Goal: Transaction & Acquisition: Purchase product/service

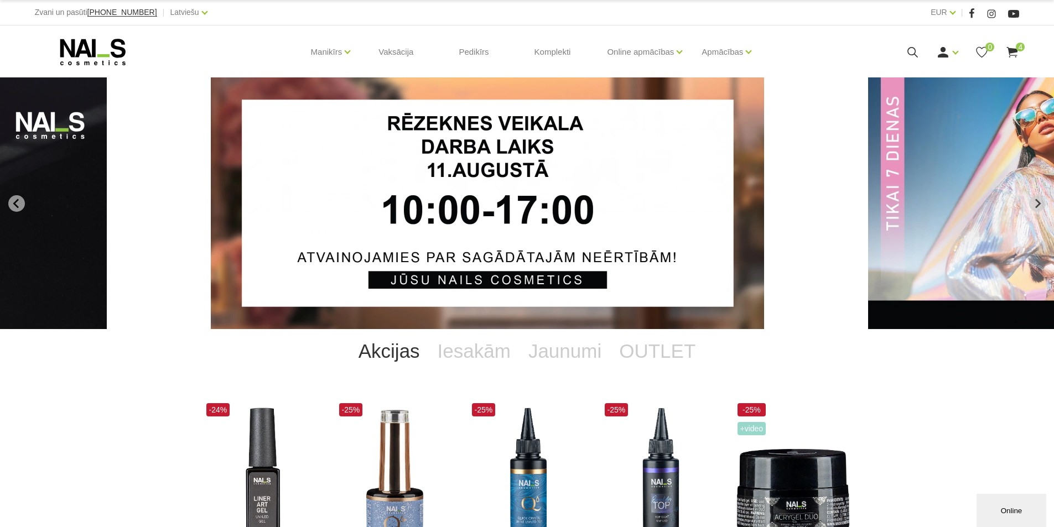
click at [1015, 53] on icon at bounding box center [1012, 52] width 14 height 14
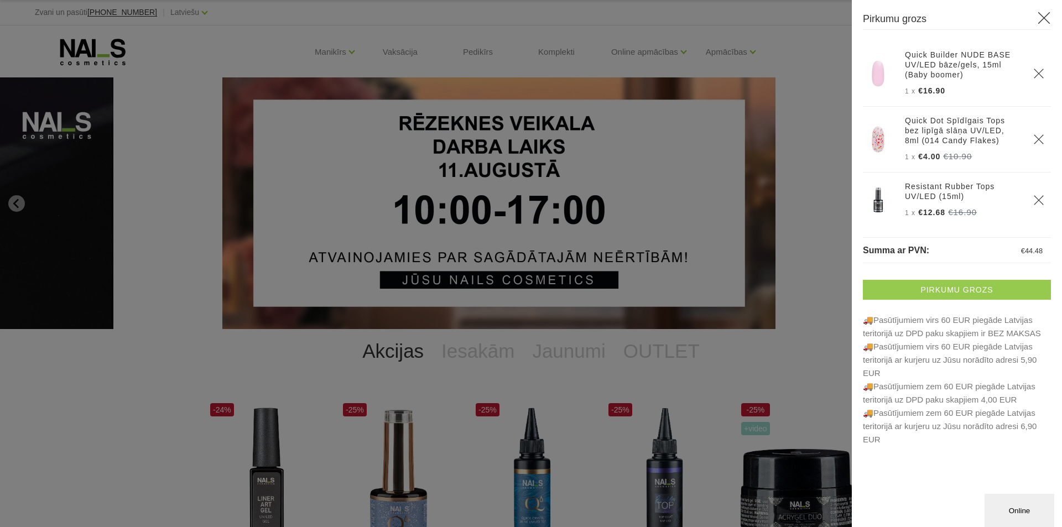
click at [970, 284] on link "Pirkumu grozs" at bounding box center [957, 290] width 188 height 20
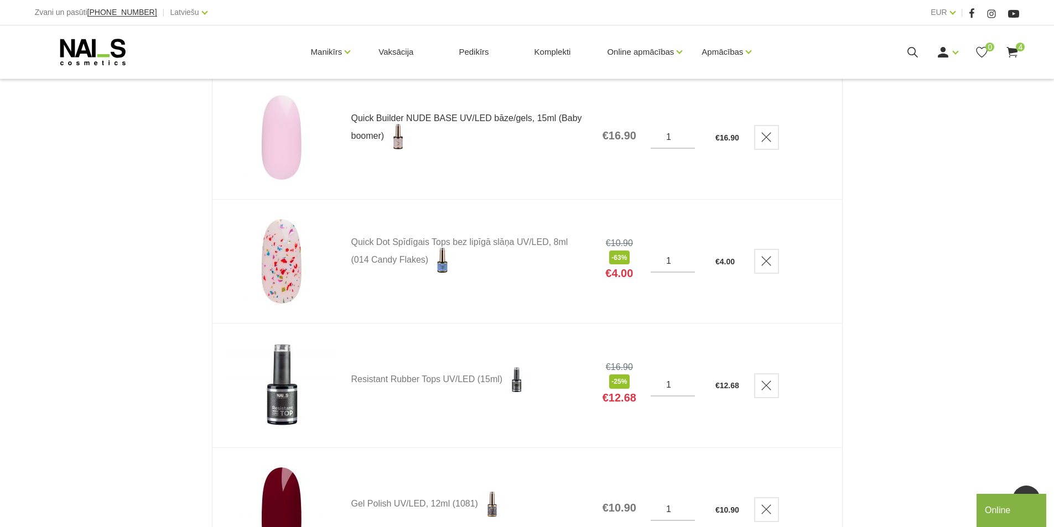
scroll to position [184, 0]
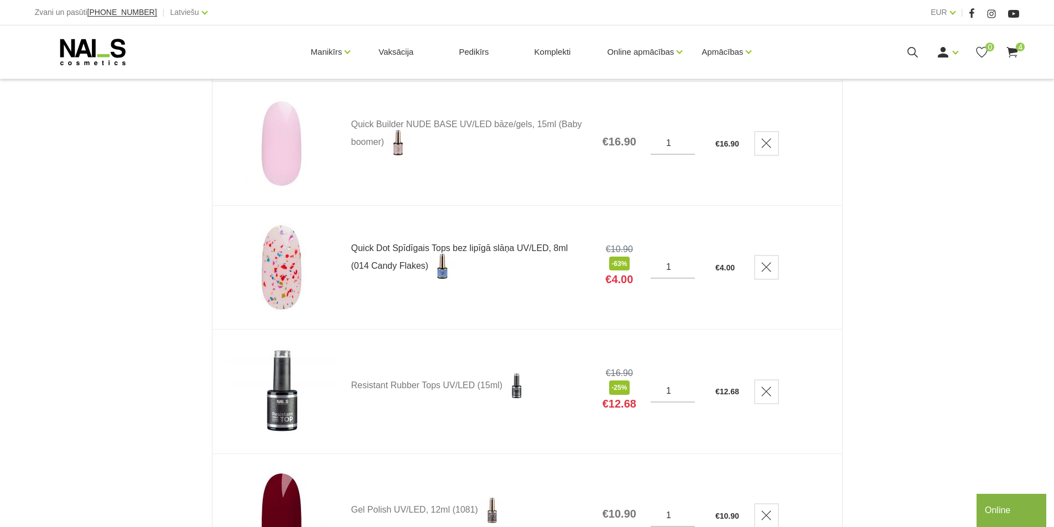
click at [366, 244] on link "Quick Dot Spīdīgais Tops bez lipīgā slāņa UV/LED, 8ml (014 Candy Flakes)" at bounding box center [469, 262] width 237 height 37
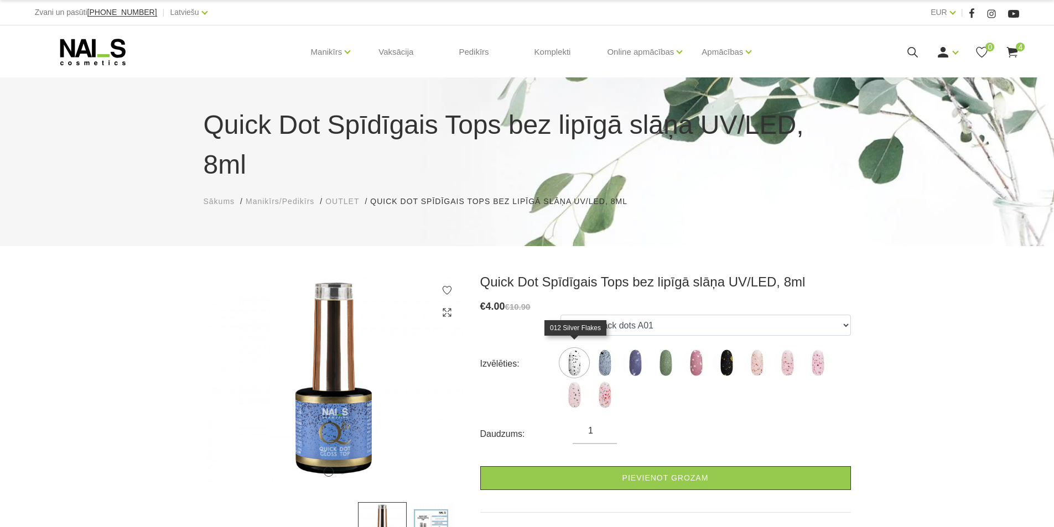
click at [581, 381] on img at bounding box center [575, 395] width 28 height 28
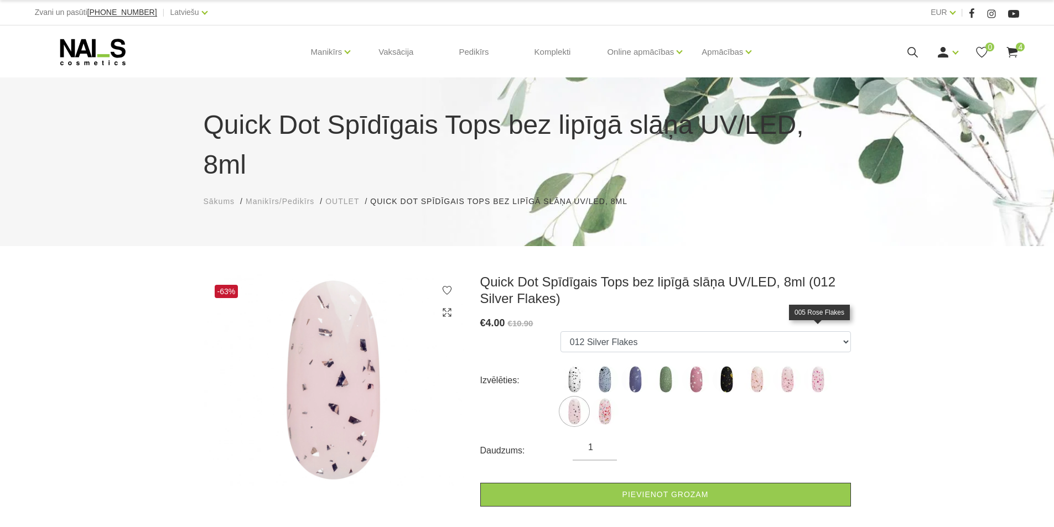
click at [818, 366] on img at bounding box center [818, 380] width 28 height 28
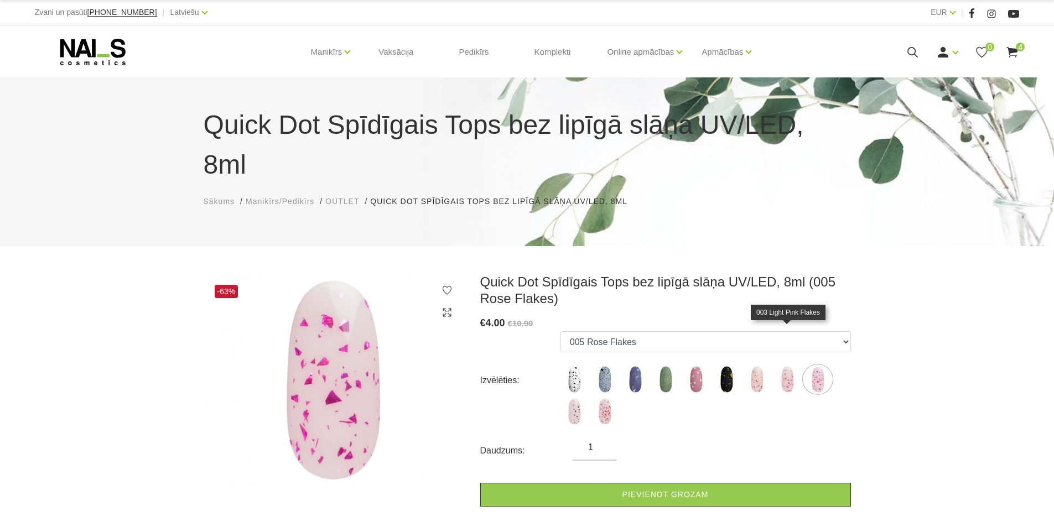
click at [788, 366] on img at bounding box center [788, 380] width 28 height 28
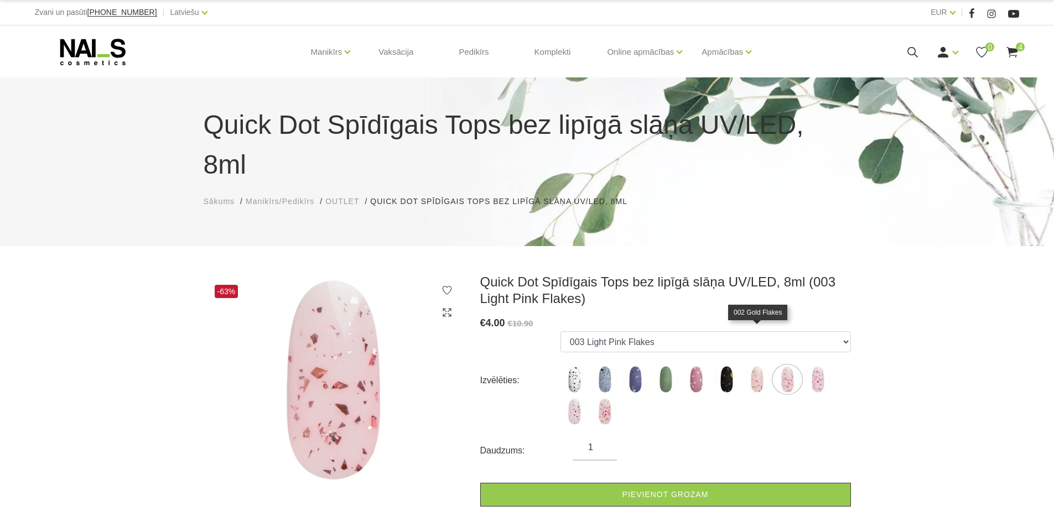
click at [761, 366] on img at bounding box center [757, 380] width 28 height 28
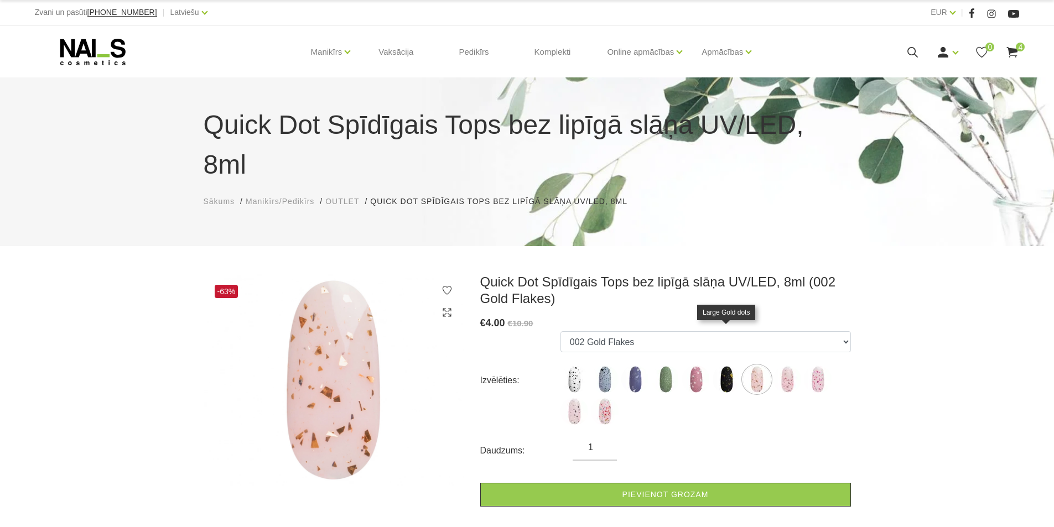
click at [714, 366] on img at bounding box center [727, 380] width 28 height 28
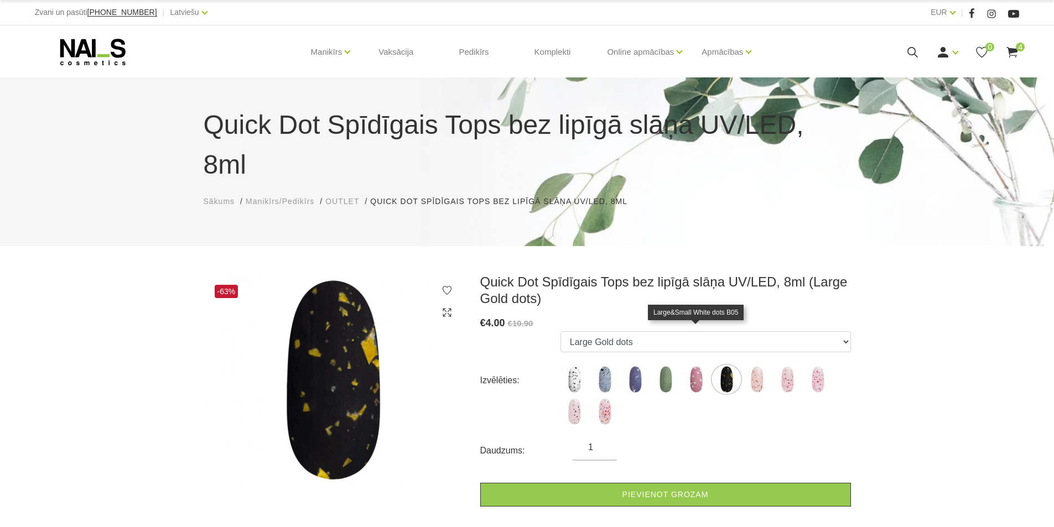
click at [703, 366] on img at bounding box center [696, 380] width 28 height 28
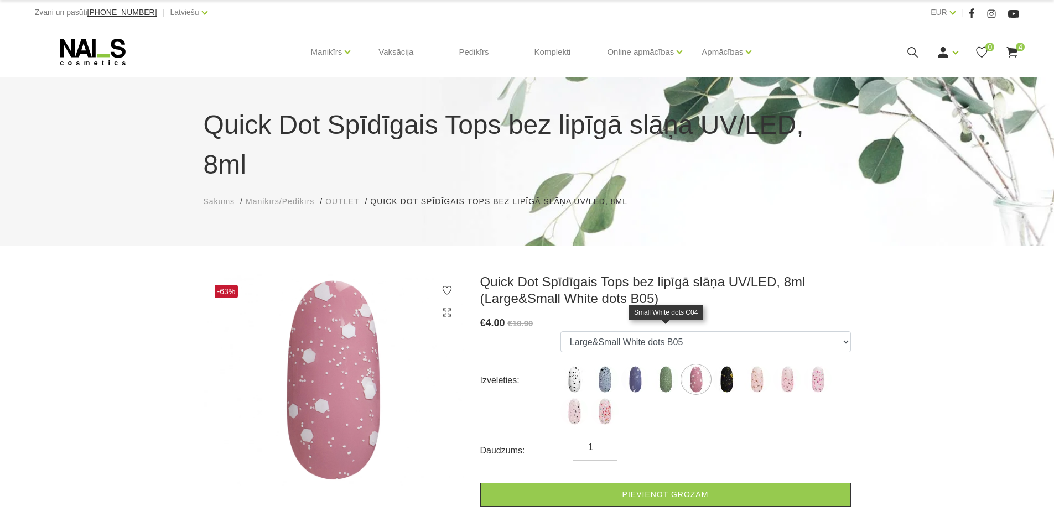
click at [658, 366] on img at bounding box center [666, 380] width 28 height 28
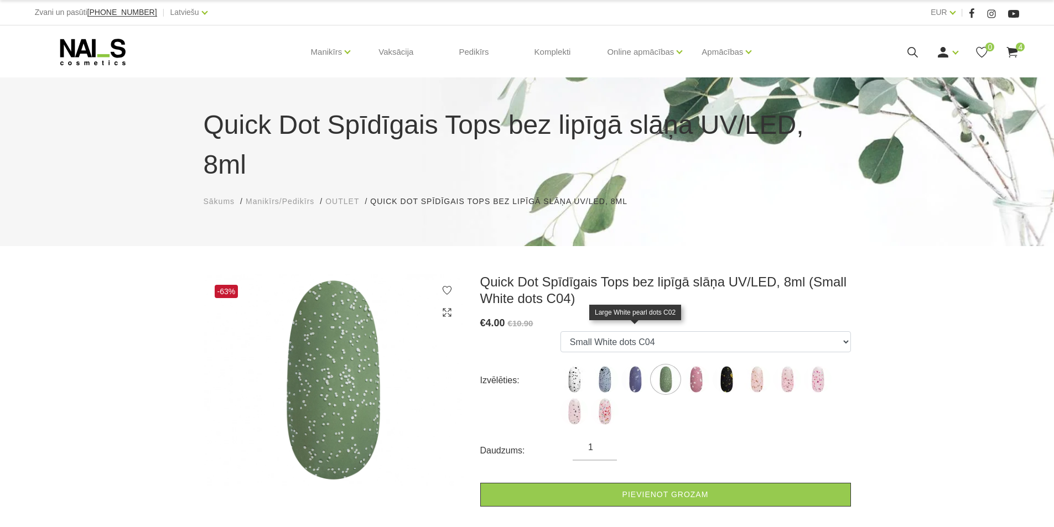
click at [643, 366] on img at bounding box center [635, 380] width 28 height 28
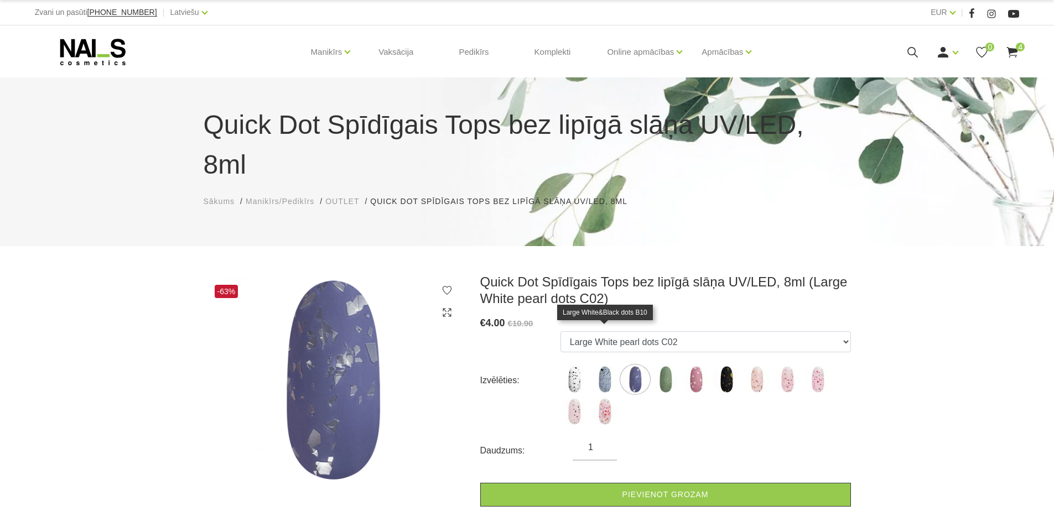
click at [599, 366] on img at bounding box center [605, 380] width 28 height 28
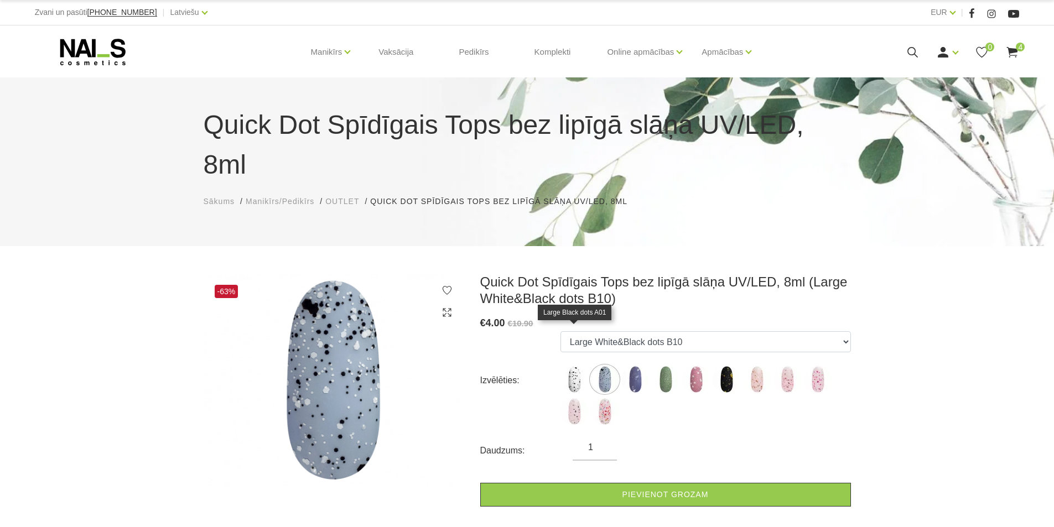
click at [581, 366] on img at bounding box center [575, 380] width 28 height 28
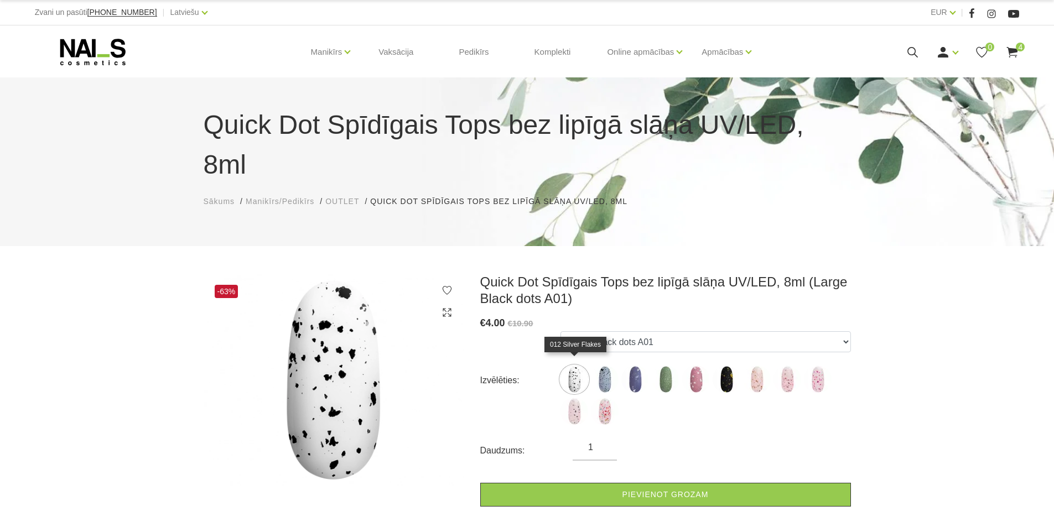
click at [575, 398] on img at bounding box center [575, 412] width 28 height 28
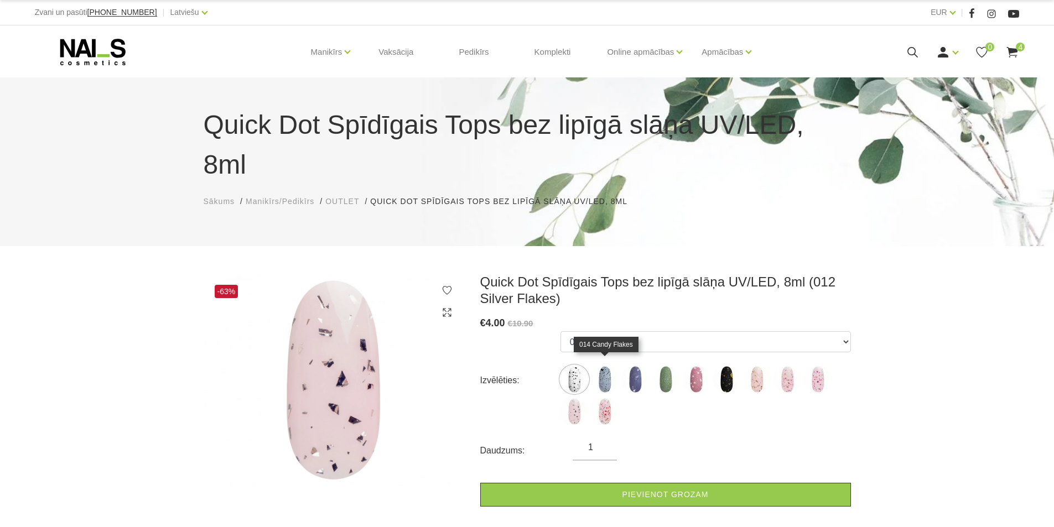
click at [614, 398] on img at bounding box center [605, 412] width 28 height 28
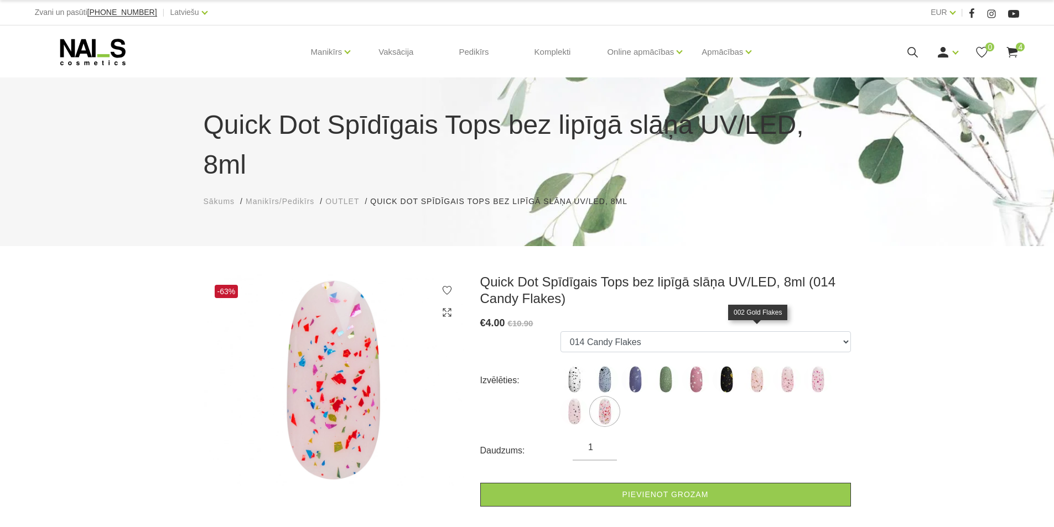
click at [748, 366] on img at bounding box center [757, 380] width 28 height 28
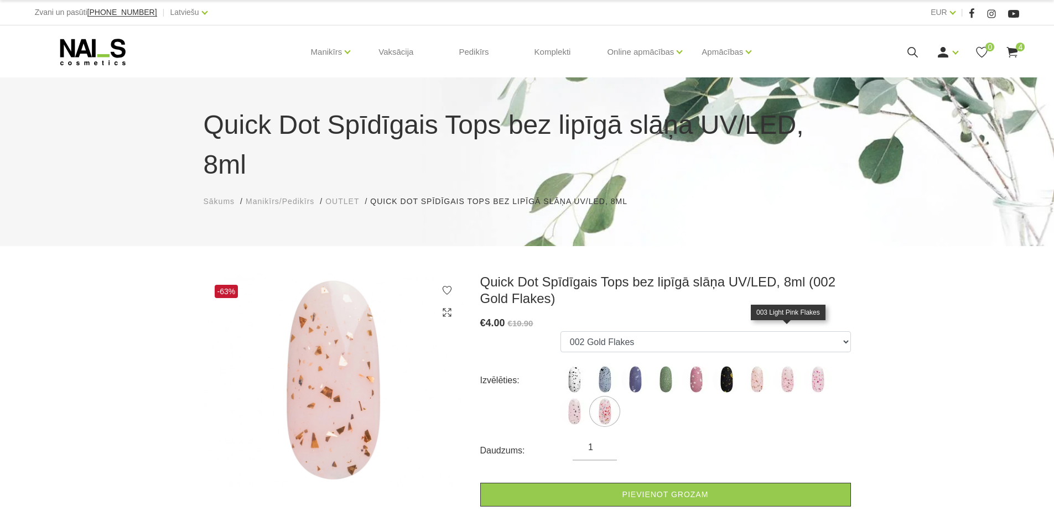
click at [783, 366] on img at bounding box center [788, 380] width 28 height 28
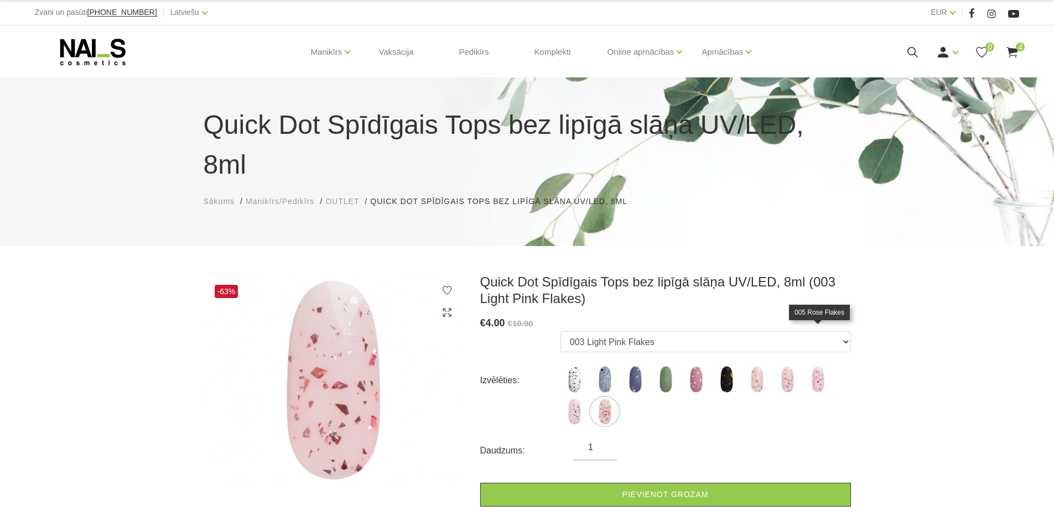
click at [819, 366] on img at bounding box center [818, 380] width 28 height 28
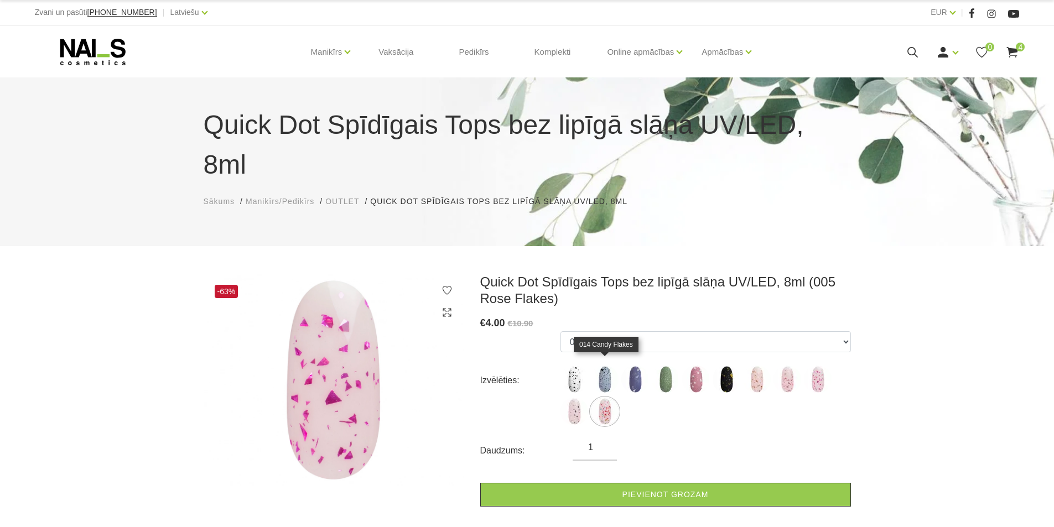
click at [600, 398] on img at bounding box center [605, 412] width 28 height 28
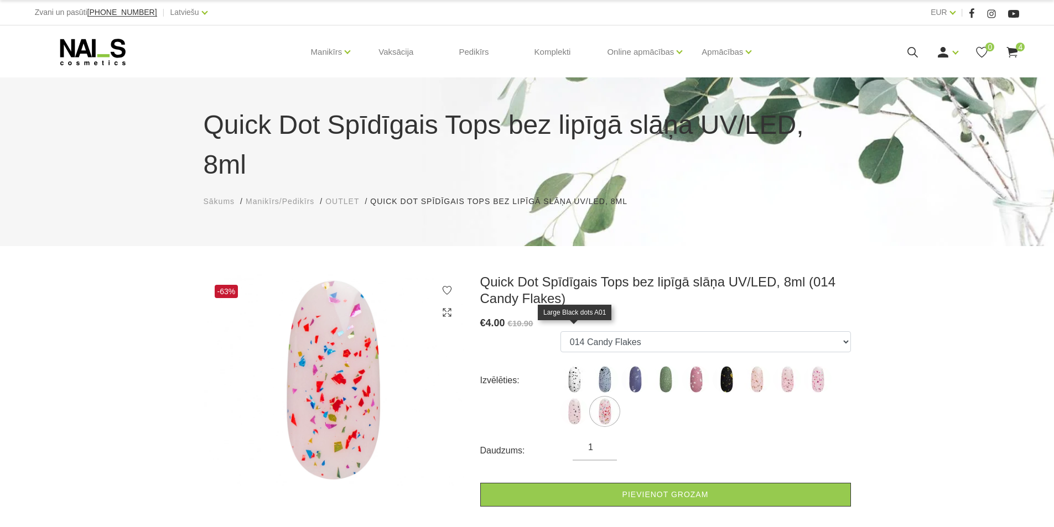
click at [575, 366] on img at bounding box center [575, 380] width 28 height 28
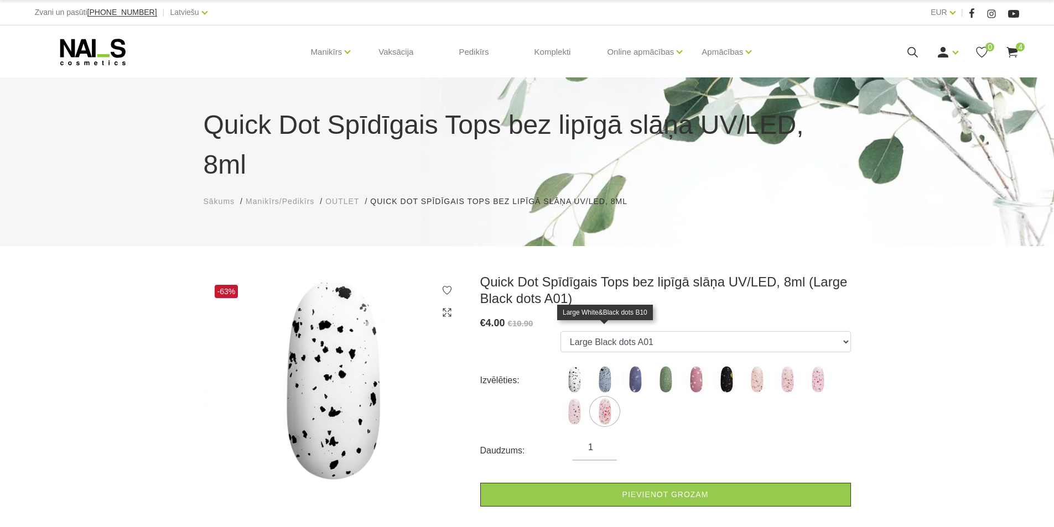
click at [599, 366] on img at bounding box center [605, 380] width 28 height 28
select select "5145"
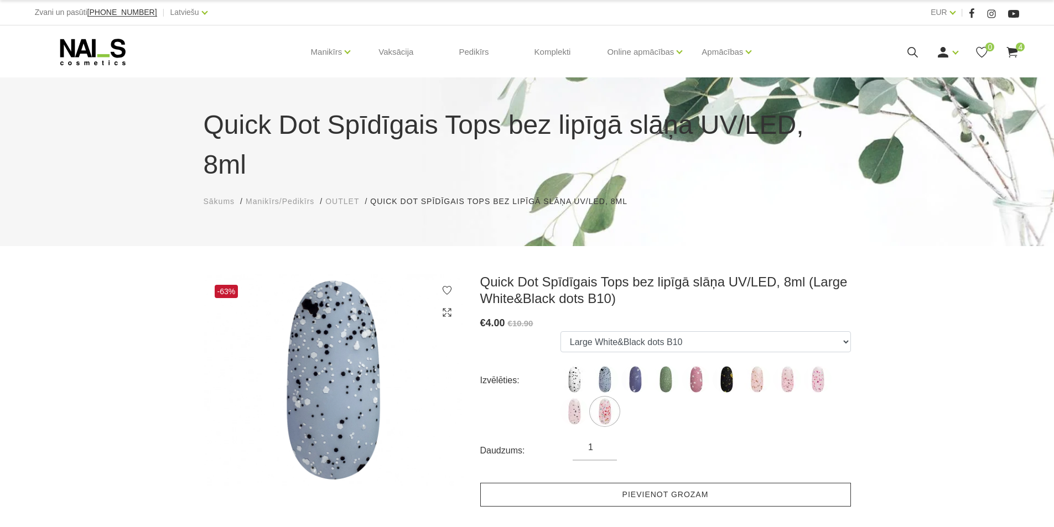
click at [677, 483] on link "Pievienot grozam" at bounding box center [665, 495] width 371 height 24
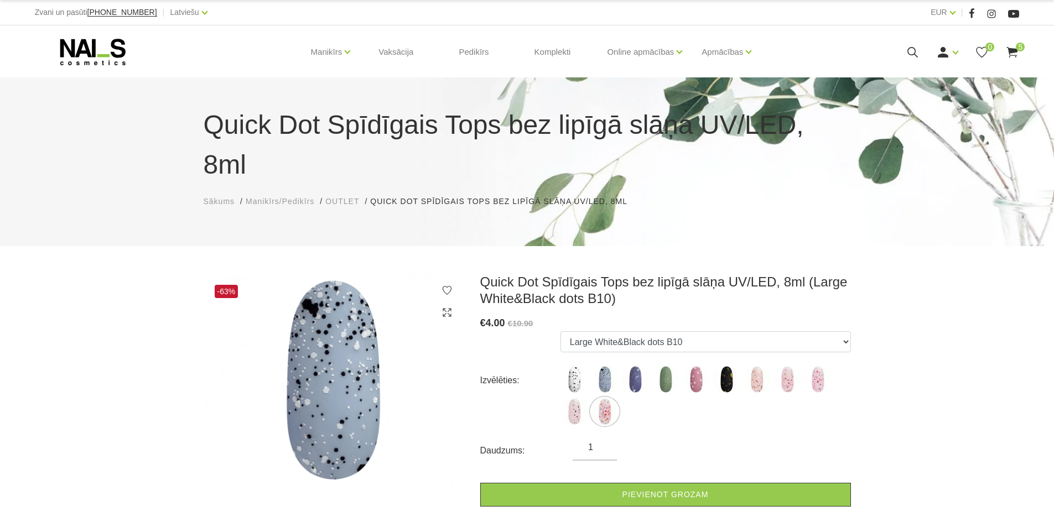
click at [1014, 50] on use at bounding box center [1012, 52] width 11 height 11
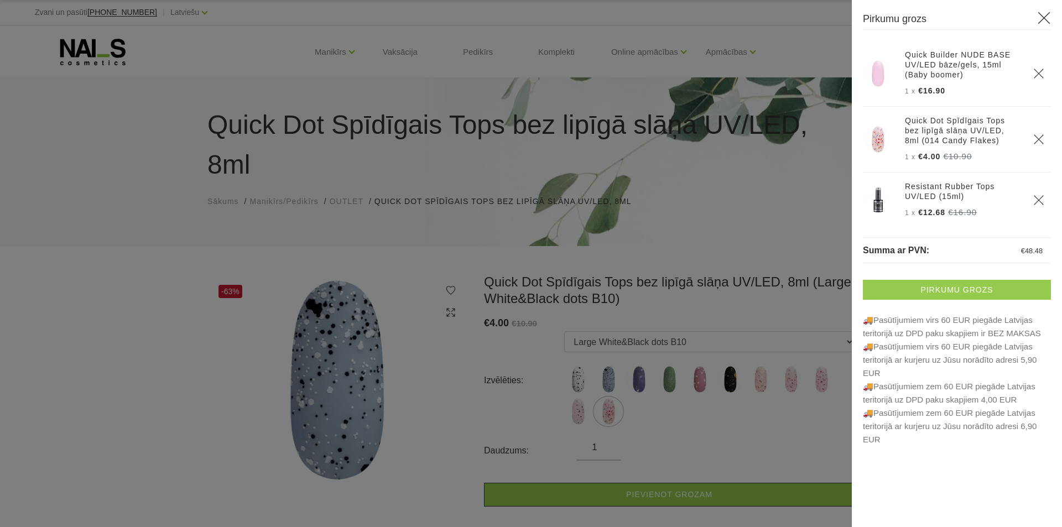
click at [984, 290] on link "Pirkumu grozs" at bounding box center [957, 290] width 188 height 20
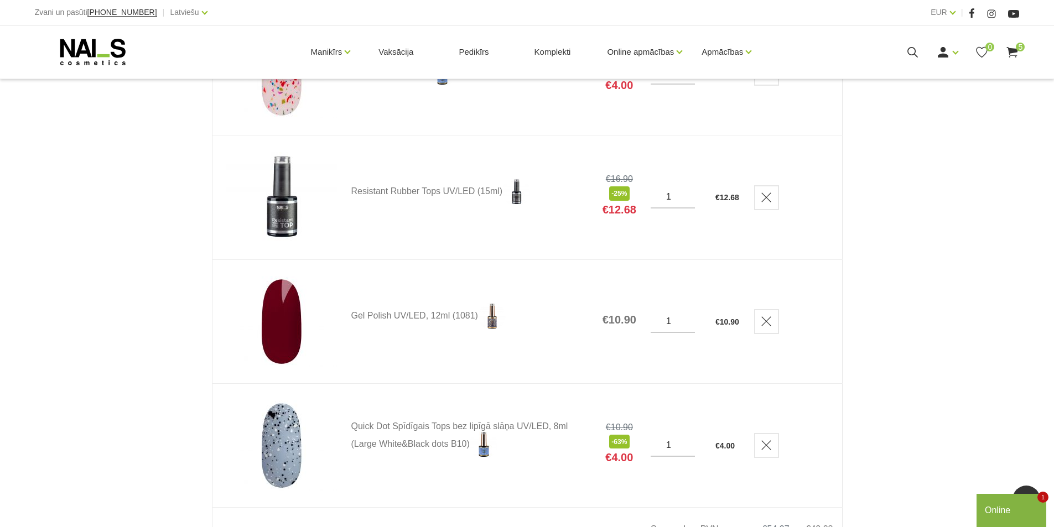
scroll to position [369, 0]
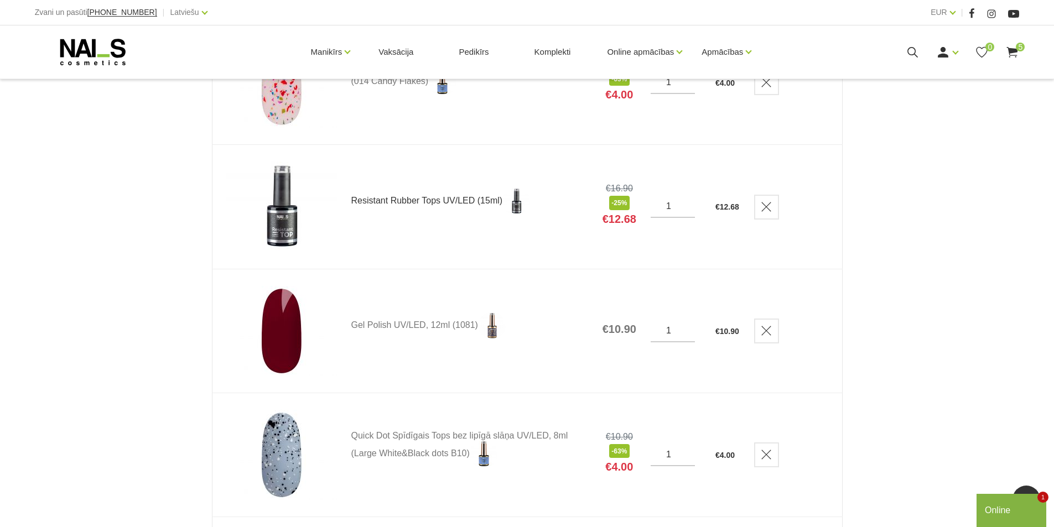
click at [434, 198] on link "Resistant Rubber Tops UV/LED (15ml)" at bounding box center [469, 202] width 237 height 28
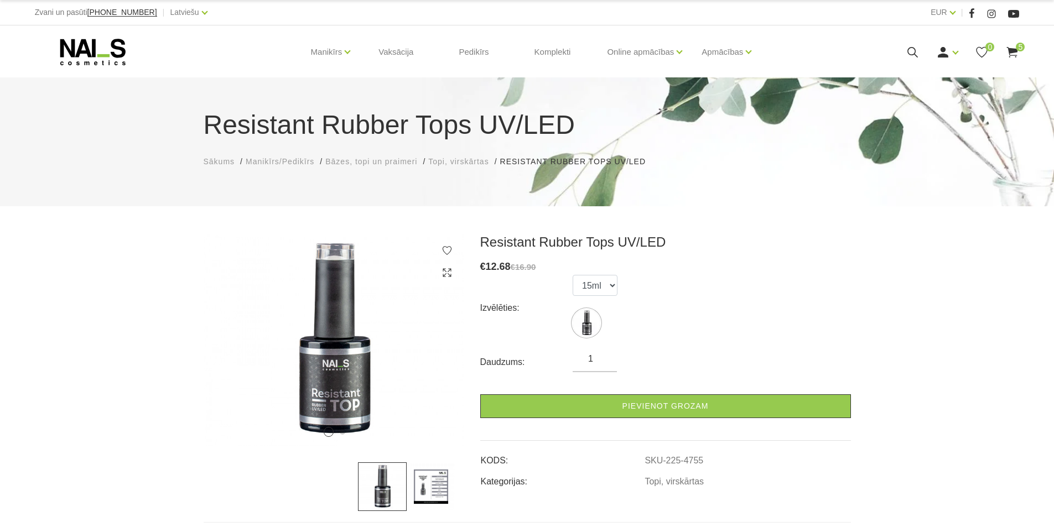
click at [568, 288] on div "Izvēlēties: 15ml" at bounding box center [665, 308] width 371 height 66
click at [586, 289] on select "15ml" at bounding box center [595, 285] width 45 height 21
click at [1016, 51] on use at bounding box center [1012, 52] width 11 height 11
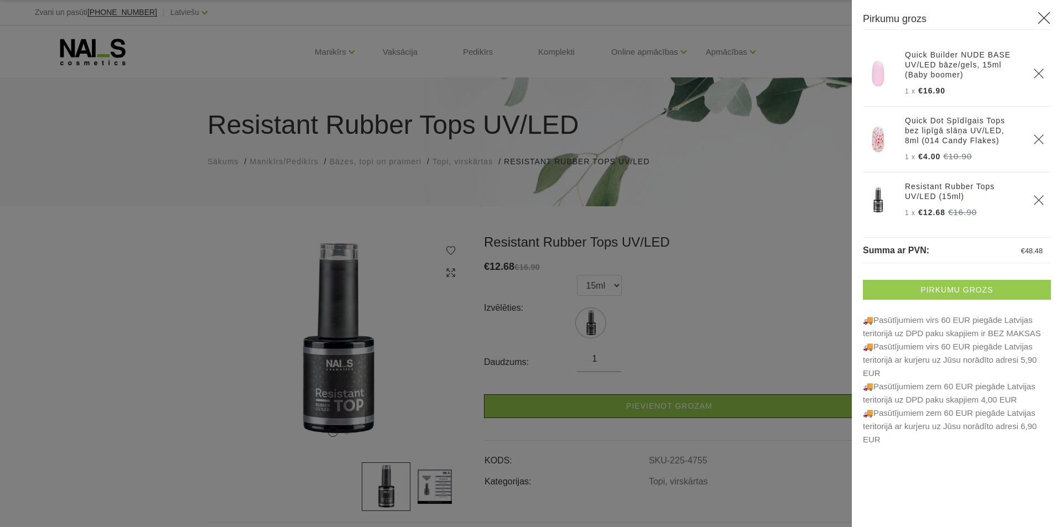
click at [949, 295] on link "Pirkumu grozs" at bounding box center [957, 290] width 188 height 20
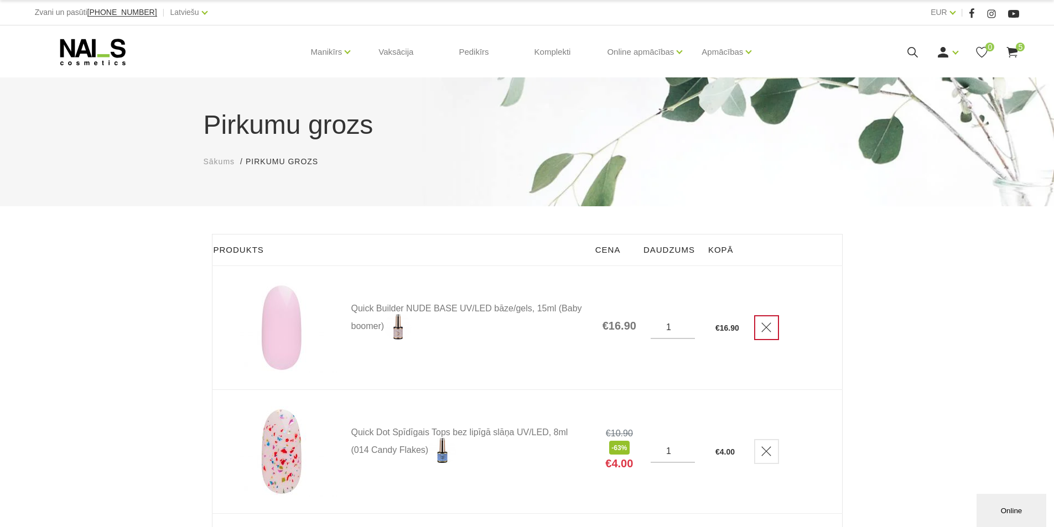
click at [772, 338] on link "Delete" at bounding box center [766, 327] width 25 height 25
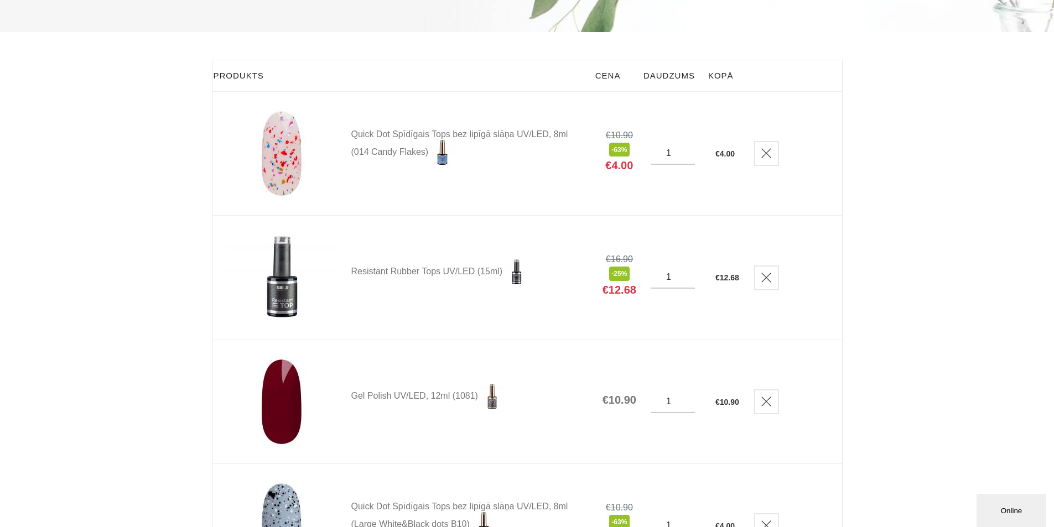
scroll to position [184, 0]
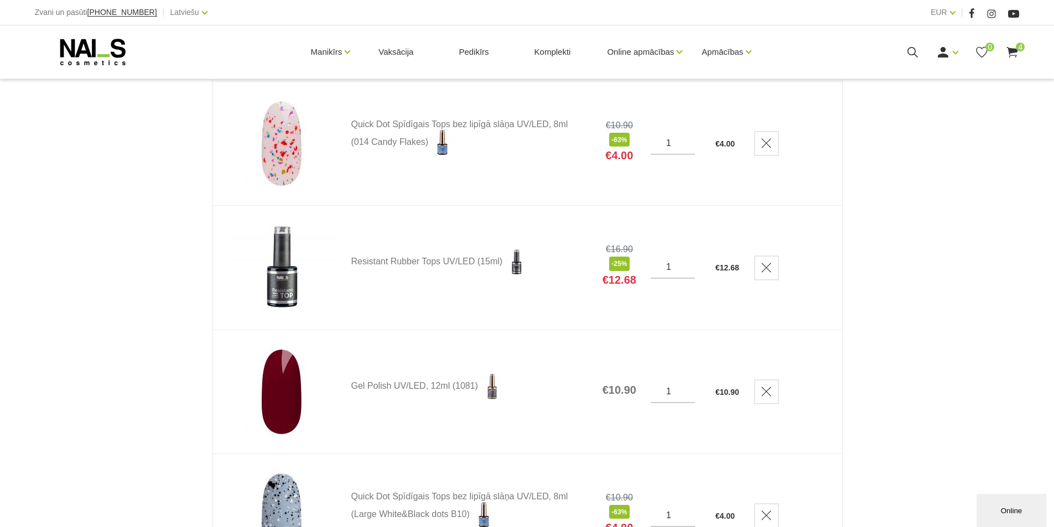
click at [292, 395] on img at bounding box center [281, 392] width 111 height 90
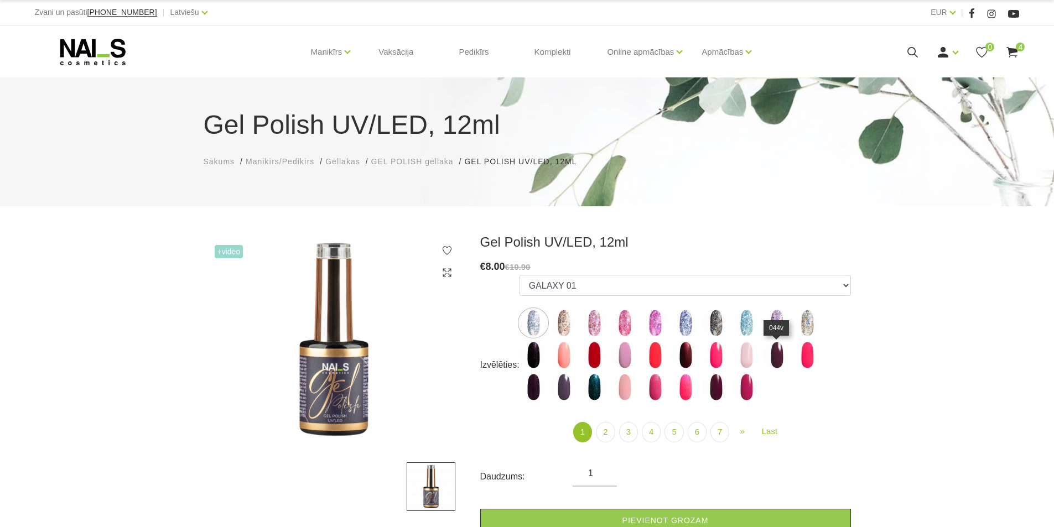
click at [780, 355] on img at bounding box center [777, 355] width 28 height 28
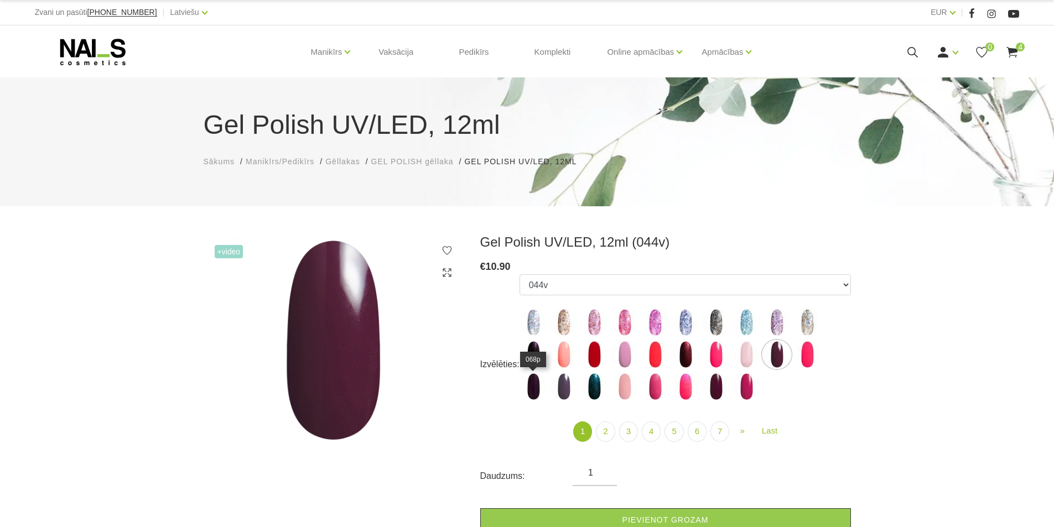
click at [537, 390] on img at bounding box center [534, 387] width 28 height 28
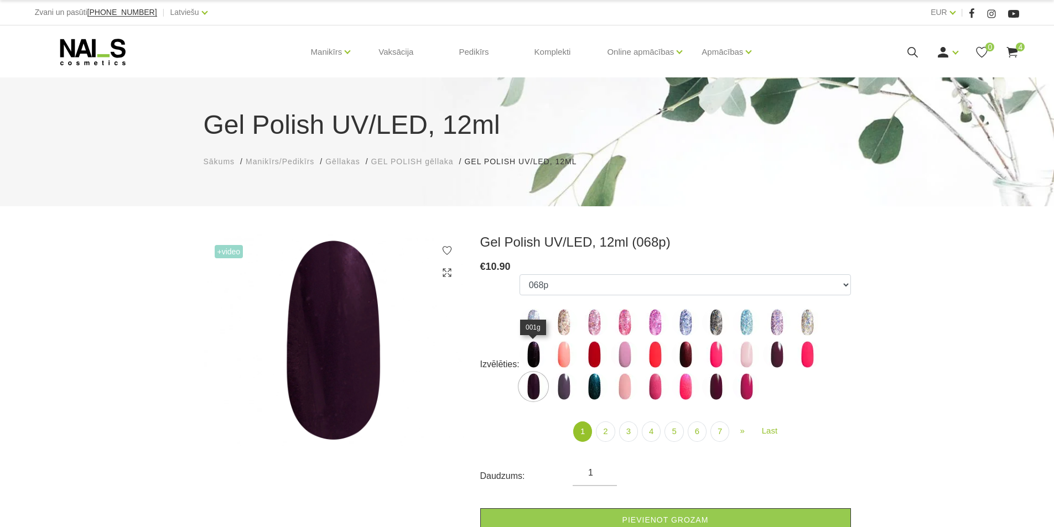
click at [539, 352] on img at bounding box center [534, 355] width 28 height 28
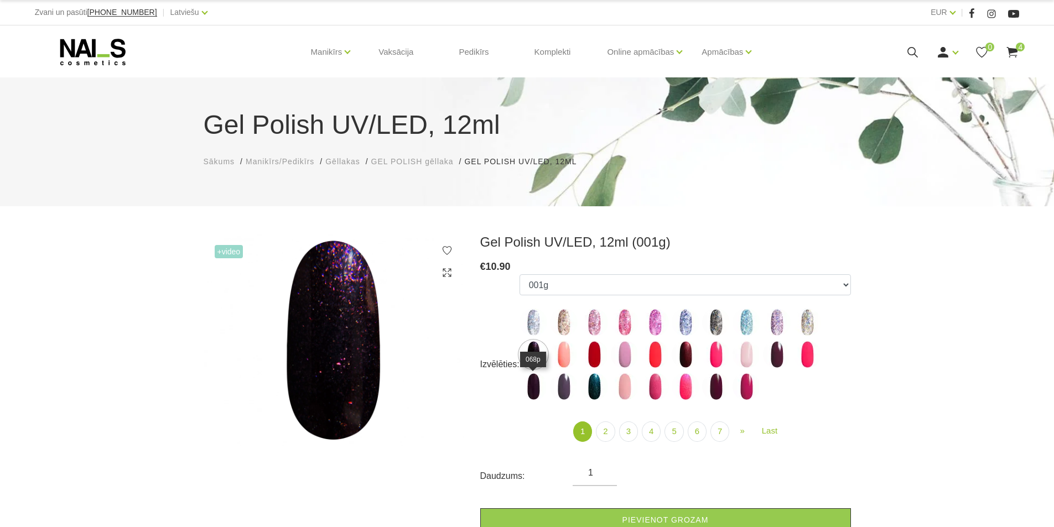
click at [529, 396] on img at bounding box center [534, 387] width 28 height 28
select select "3994"
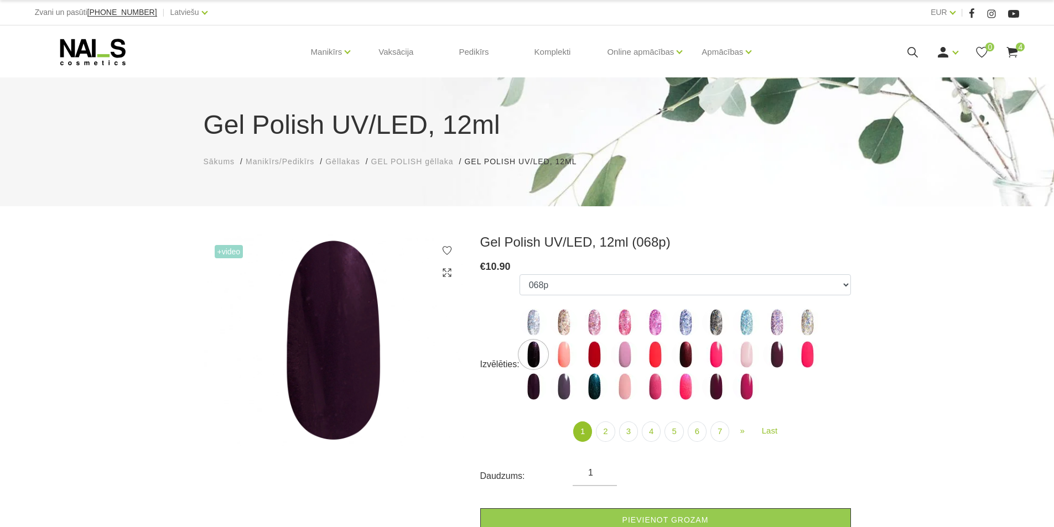
click at [1014, 59] on icon at bounding box center [1012, 52] width 14 height 14
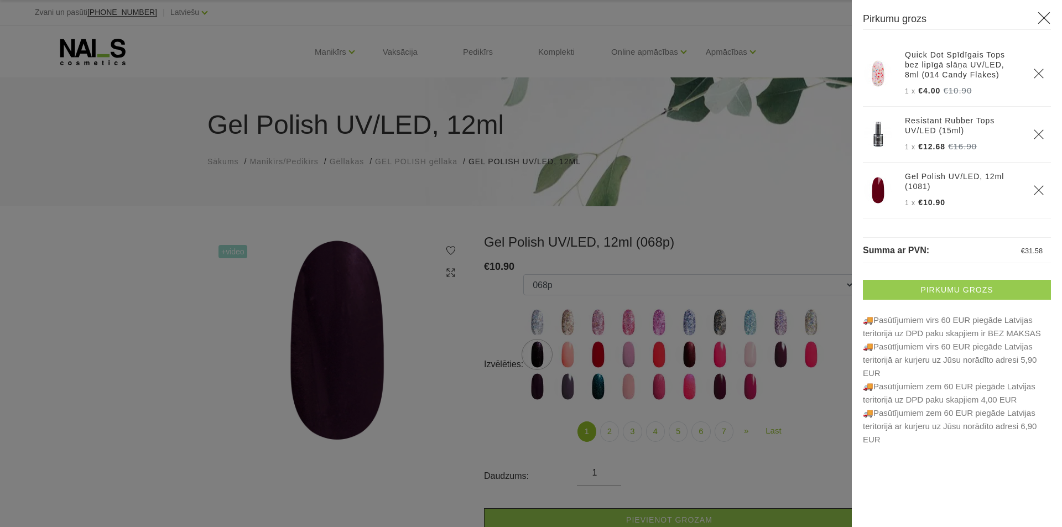
click at [958, 287] on link "Pirkumu grozs" at bounding box center [957, 290] width 188 height 20
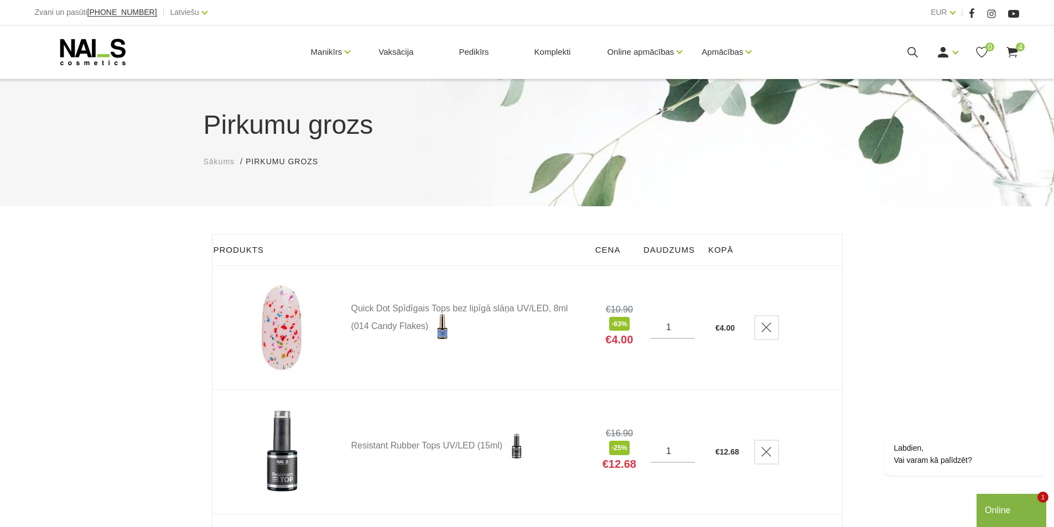
scroll to position [184, 0]
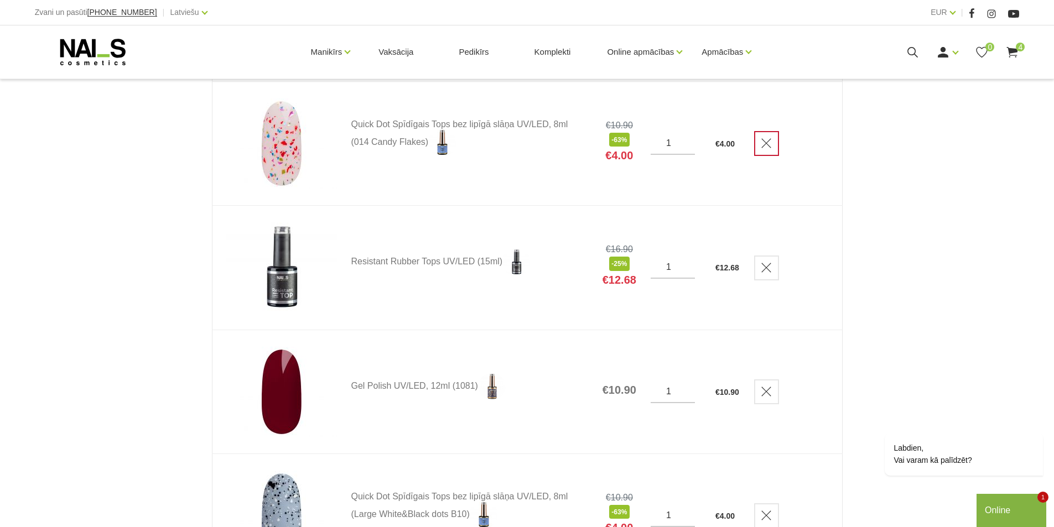
click at [769, 150] on link "Delete" at bounding box center [766, 143] width 25 height 25
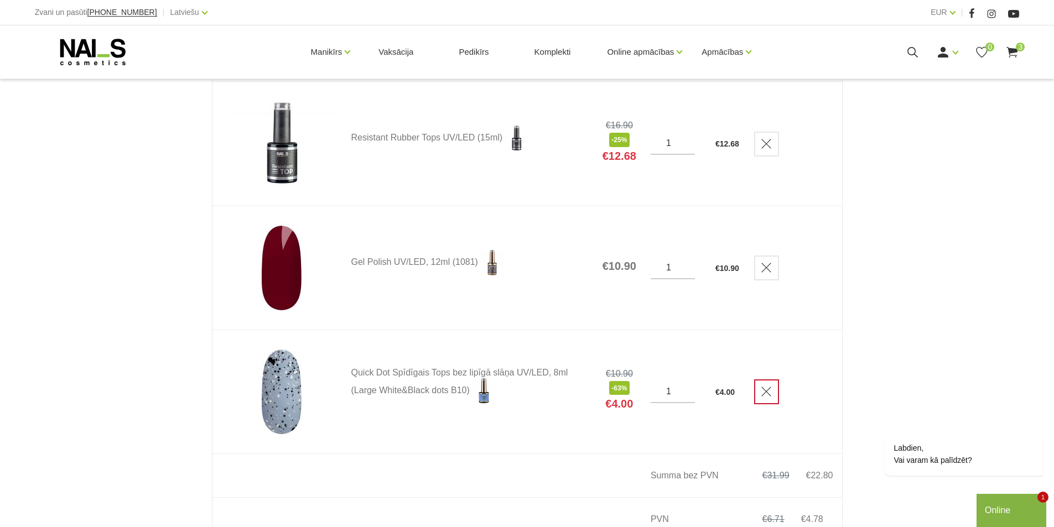
click at [766, 385] on link "Delete" at bounding box center [766, 392] width 25 height 25
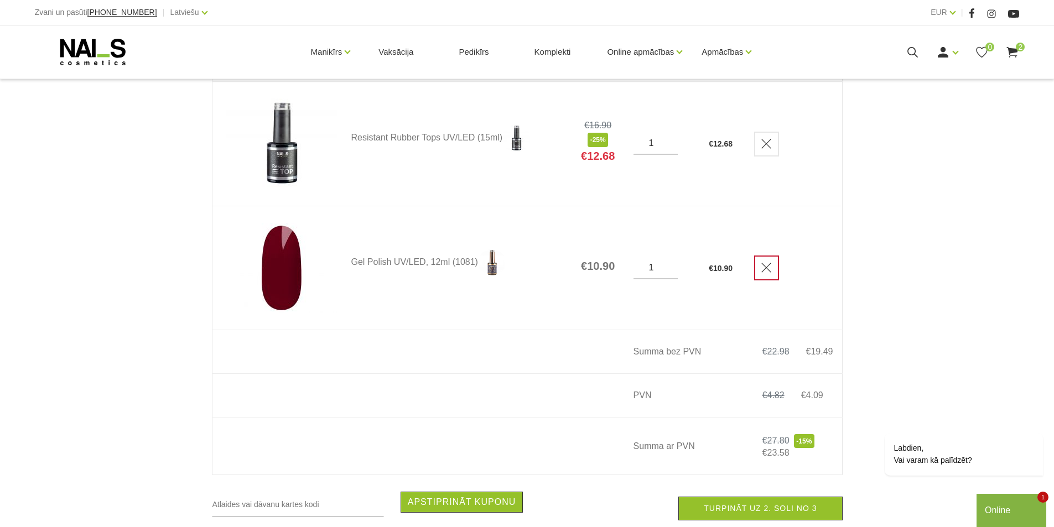
click at [769, 266] on icon "Delete" at bounding box center [766, 267] width 11 height 11
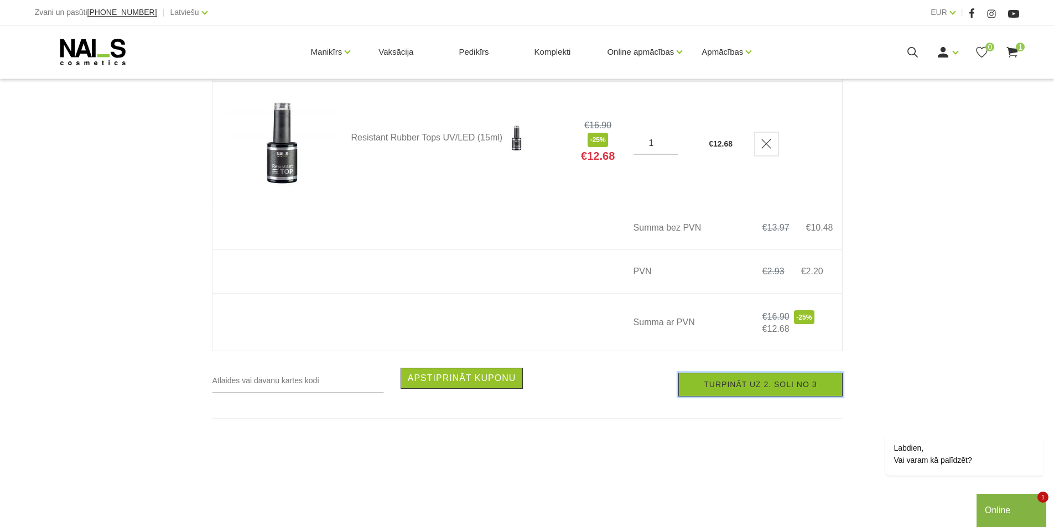
click at [752, 391] on link "Turpināt uz 2. soli no 3" at bounding box center [760, 385] width 164 height 24
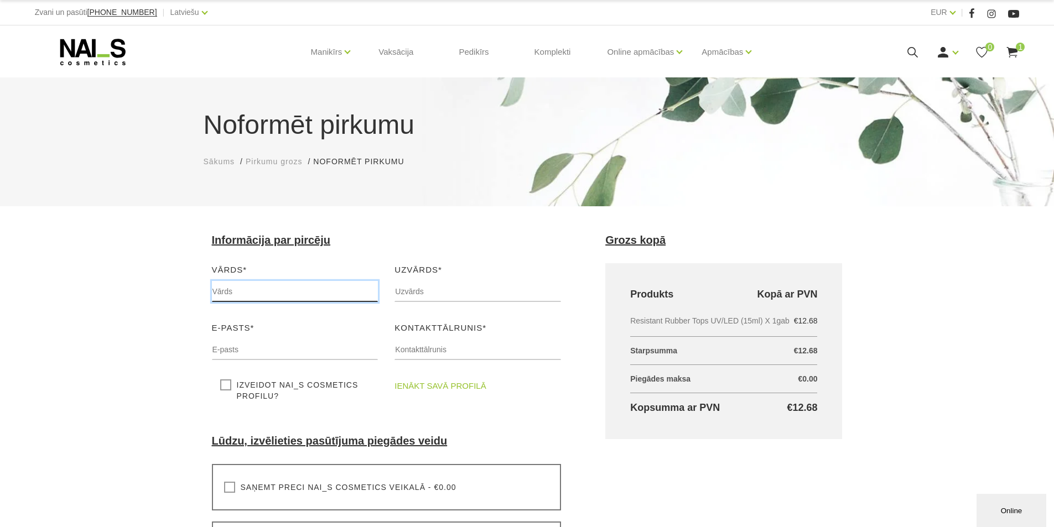
click at [233, 290] on input "text" at bounding box center [295, 291] width 167 height 21
type input "Ilze"
click at [427, 292] on input "text" at bounding box center [478, 291] width 167 height 21
click at [435, 292] on input "text" at bounding box center [478, 291] width 167 height 21
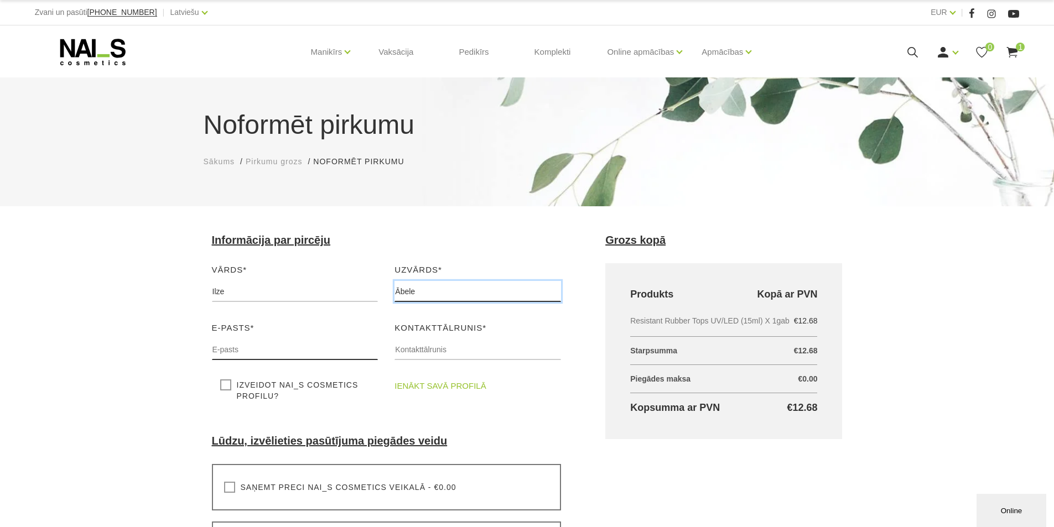
type input "Ābele"
click at [295, 339] on input "text" at bounding box center [295, 349] width 167 height 21
type input "[EMAIL_ADDRESS][DOMAIN_NAME]"
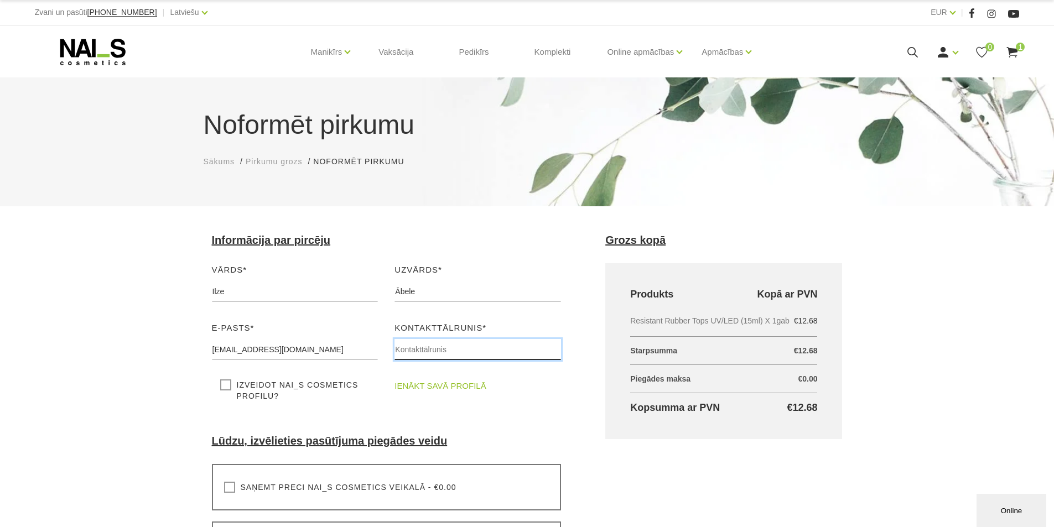
click at [404, 348] on input "text" at bounding box center [478, 349] width 167 height 21
type input "29384421"
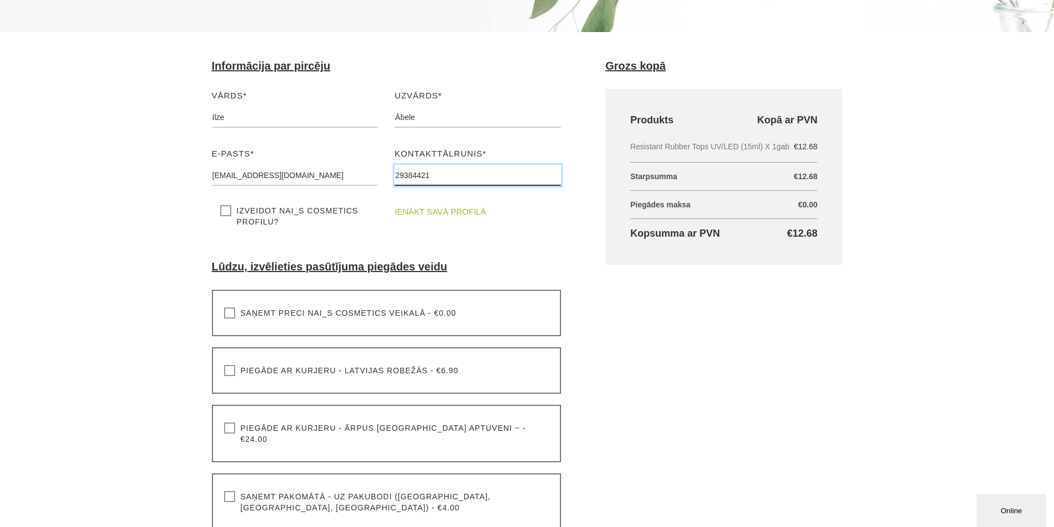
scroll to position [184, 0]
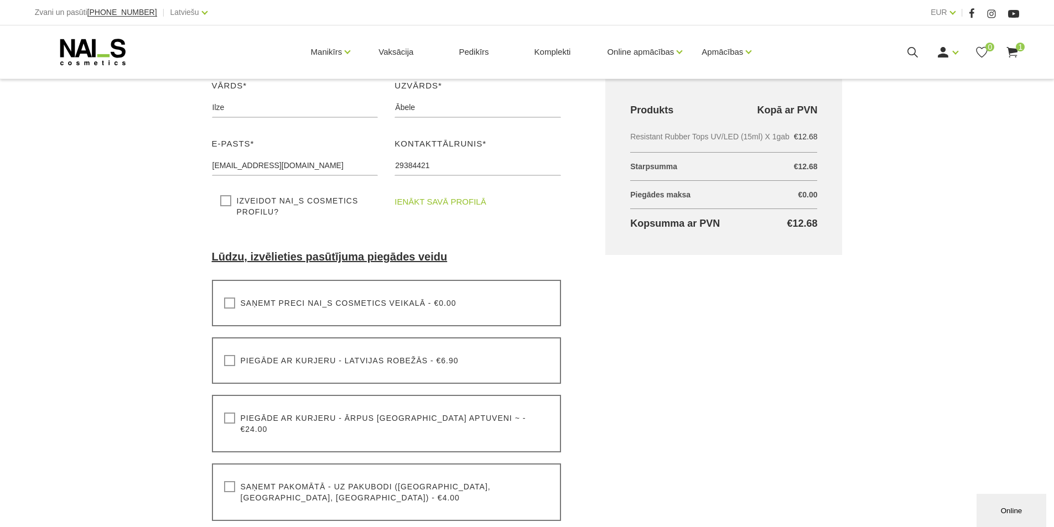
click at [232, 304] on label "Saņemt preci NAI_S cosmetics veikalā - €0.00" at bounding box center [340, 303] width 232 height 11
click at [0, 0] on input "Saņemt preci NAI_S cosmetics veikalā - €0.00" at bounding box center [0, 0] width 0 height 0
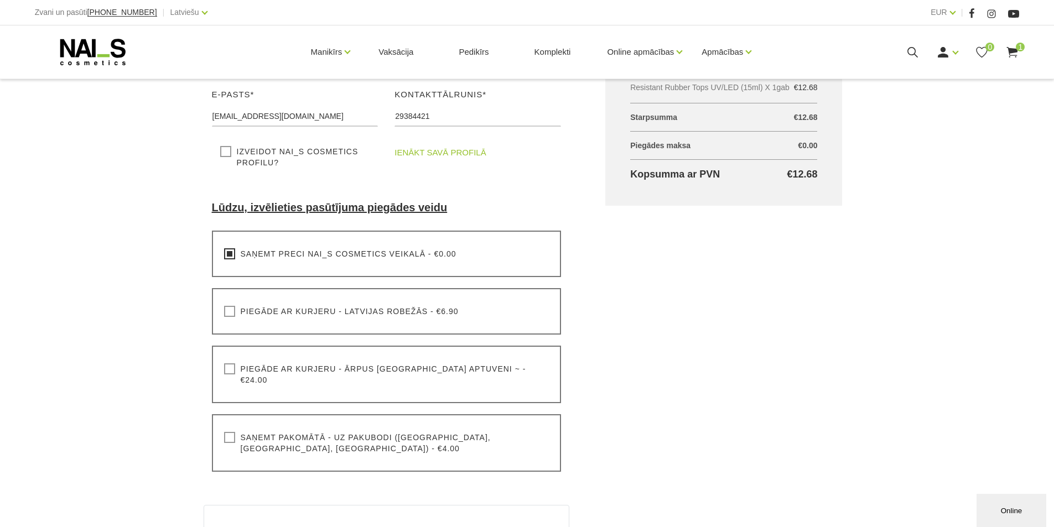
scroll to position [369, 0]
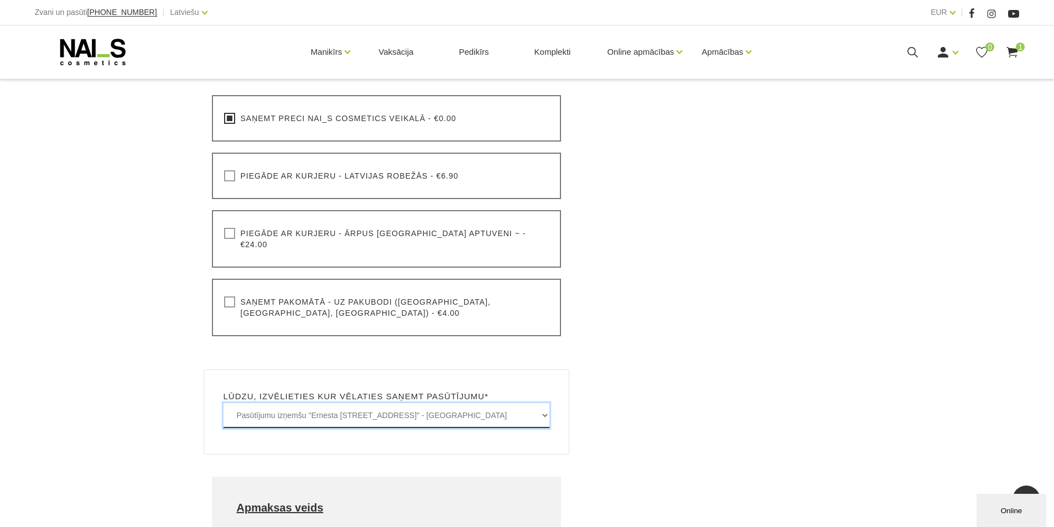
click at [434, 403] on select "Pasūtījumu izņemšu "[PERSON_NAME]-[GEOGRAPHIC_DATA], [GEOGRAPHIC_DATA]" - BEZMA…" at bounding box center [387, 415] width 326 height 25
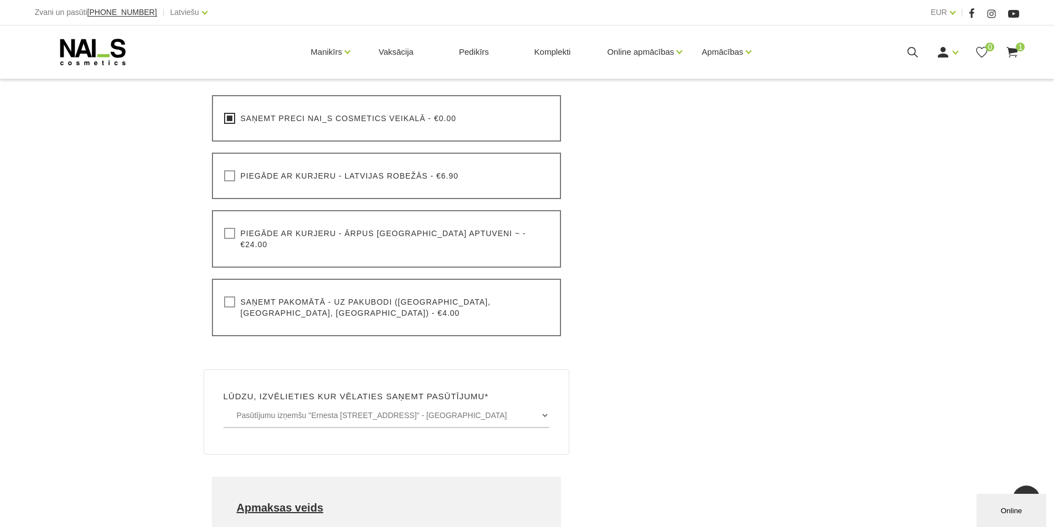
click at [638, 355] on div "Grozs kopā Produkts Kopā ar PVN Resistant Rubber Tops UV/LED (15ml) X 1gab €12.…" at bounding box center [723, 280] width 281 height 831
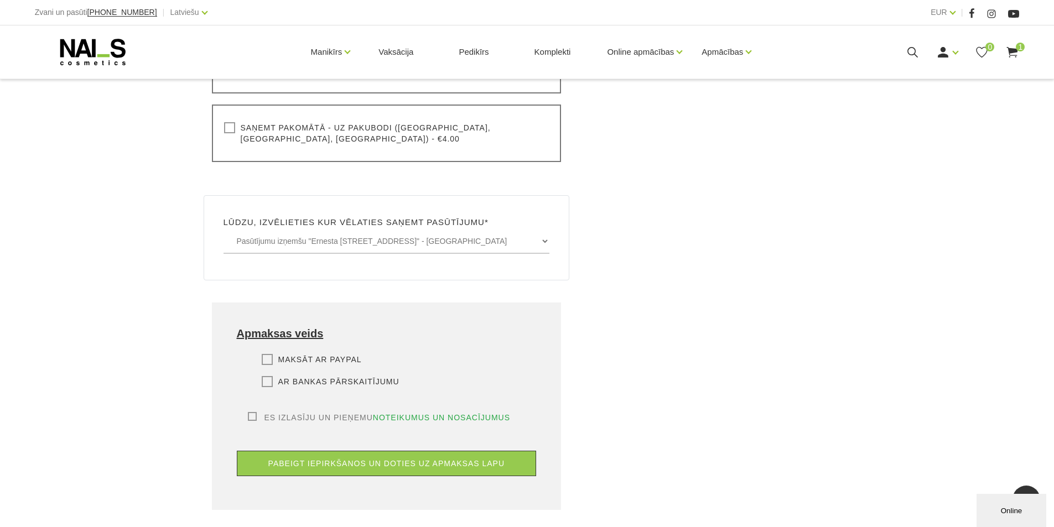
scroll to position [553, 0]
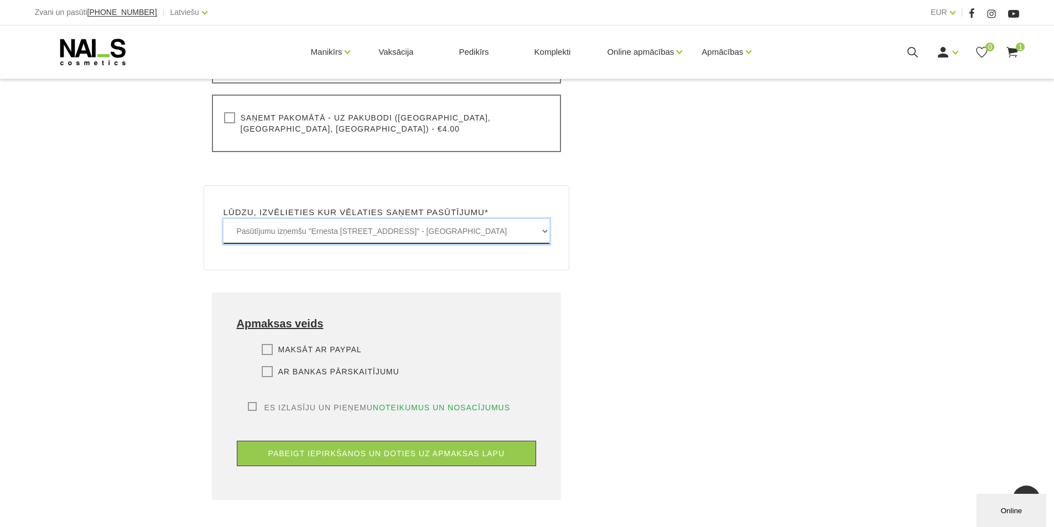
click at [548, 219] on select "Pasūtījumu izņemšu "Ernesta Birznieka-Upīša iela 20A, Rīgā" - BEZMAKSAS Pasūtīj…" at bounding box center [387, 231] width 326 height 25
select select "Rīgas iela 29, Valmiera - BEZMAKSAS"
click at [224, 219] on select "Pasūtījumu izņemšu "Ernesta Birznieka-Upīša iela 20A, Rīgā" - BEZMAKSAS Pasūtīj…" at bounding box center [387, 231] width 326 height 25
click at [697, 262] on div "Grozs kopā Produkts Kopā ar PVN Resistant Rubber Tops UV/LED (15ml) X 1gab €12.…" at bounding box center [723, 96] width 281 height 831
click at [264, 366] on label "Ar bankas pārskaitījumu" at bounding box center [331, 371] width 138 height 11
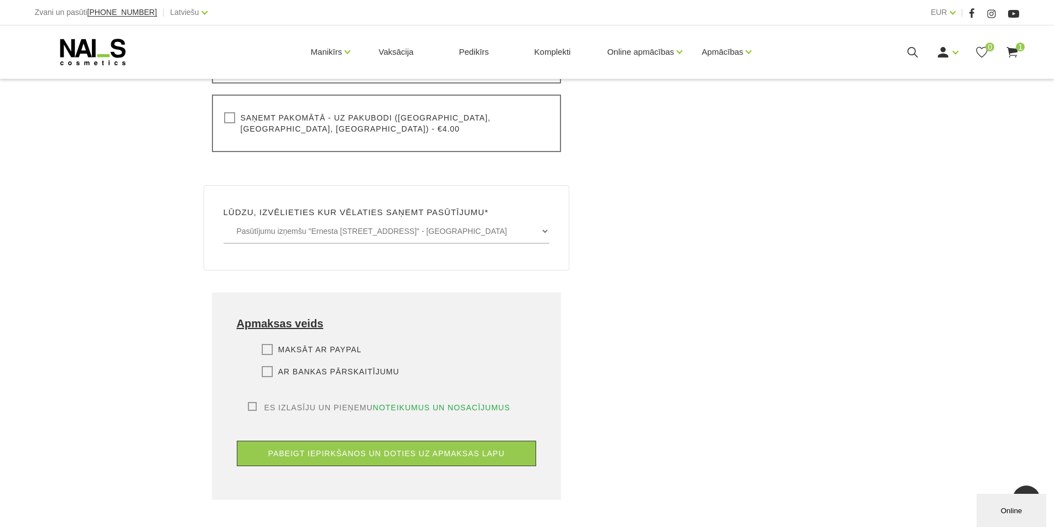
click at [0, 0] on input "Ar bankas pārskaitījumu" at bounding box center [0, 0] width 0 height 0
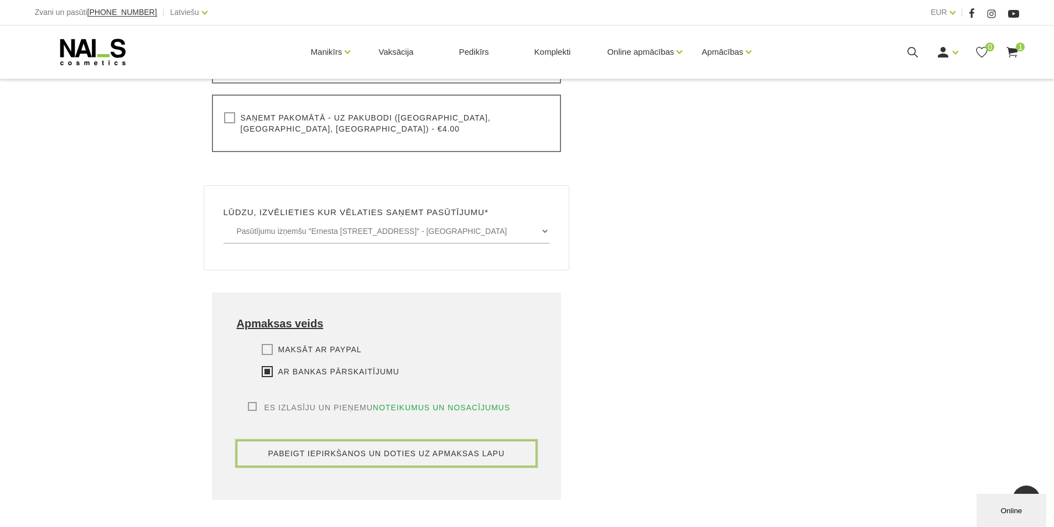
click at [449, 441] on button "pabeigt iepirkšanos un doties uz apmaksas lapu" at bounding box center [387, 453] width 300 height 25
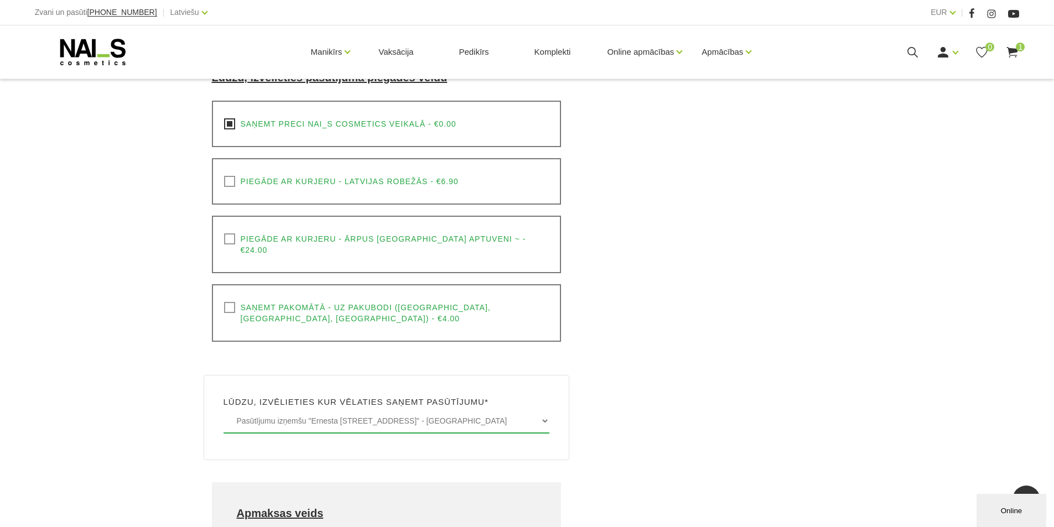
scroll to position [548, 0]
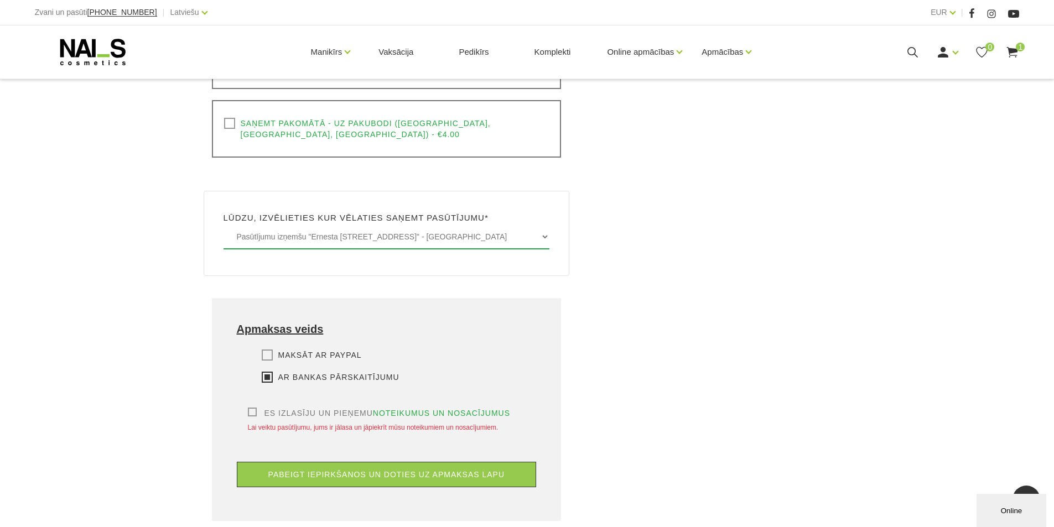
click at [251, 385] on div "Maksāt ar PayPal Lūdzu, izvēlieties apmaksas veidu Rēķina apmaksa caur PayPal p…" at bounding box center [387, 379] width 300 height 58
click at [251, 408] on label "Es izlasīju un pieņemu noteikumus un nosacījumus" at bounding box center [379, 413] width 263 height 11
click at [0, 0] on input "Es izlasīju un pieņemu noteikumus un nosacījumus" at bounding box center [0, 0] width 0 height 0
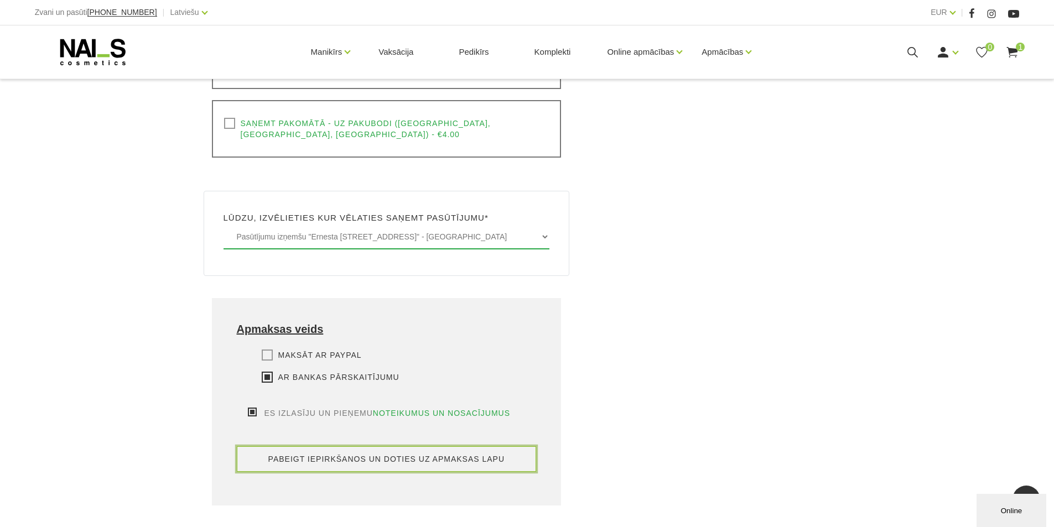
click at [414, 447] on button "pabeigt iepirkšanos un doties uz apmaksas lapu" at bounding box center [387, 459] width 300 height 25
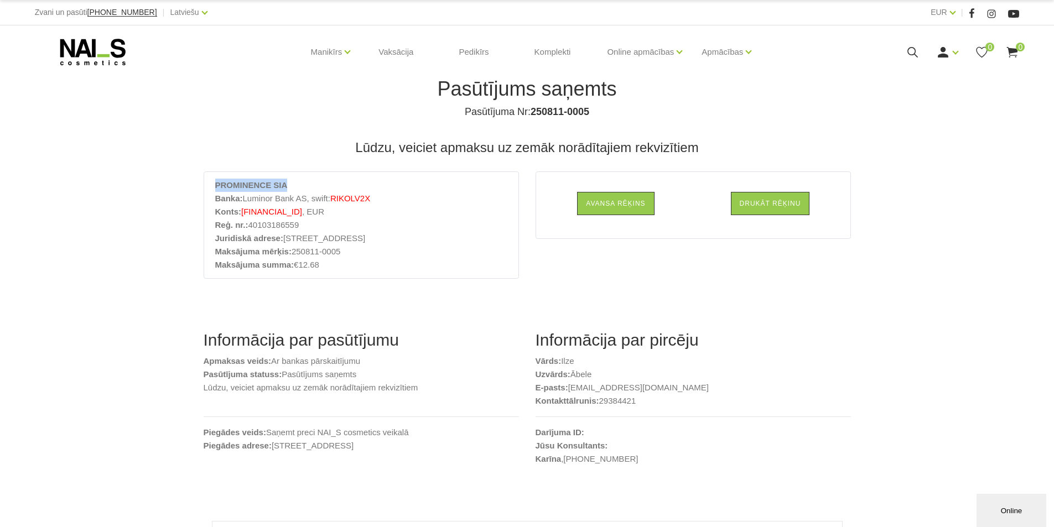
drag, startPoint x: 289, startPoint y: 184, endPoint x: 206, endPoint y: 188, distance: 83.1
click at [206, 188] on div "PROMINENCE SIA Banka: Luminor Bank AS, swift: RIKOLV2X Konts: [FINANCIAL_ID] , …" at bounding box center [361, 225] width 315 height 107
copy strong "PROMINENCE SIA"
drag, startPoint x: 293, startPoint y: 252, endPoint x: 339, endPoint y: 253, distance: 45.9
click at [339, 253] on li "Maksājuma mērķis: 250811-0005" at bounding box center [361, 251] width 292 height 13
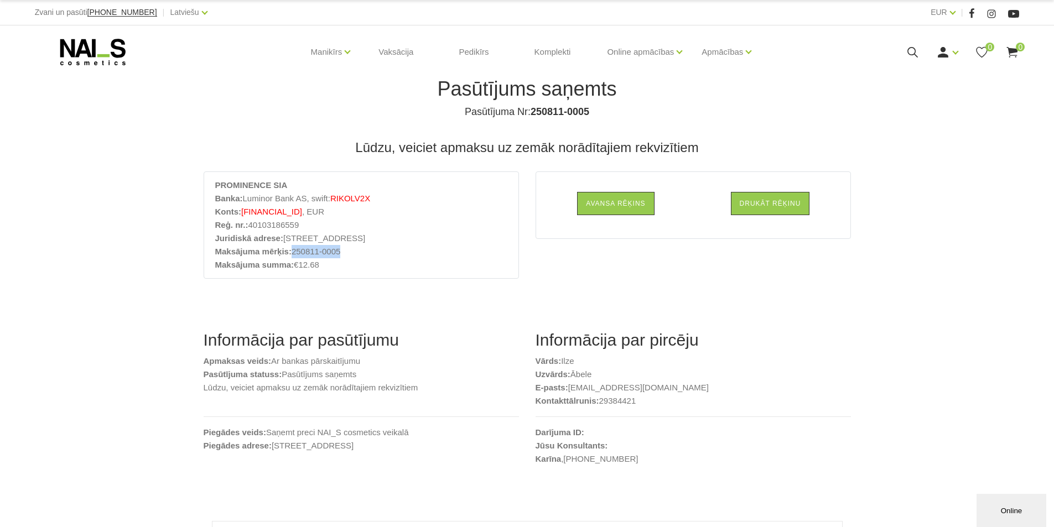
copy li "250811-0005"
drag, startPoint x: 333, startPoint y: 212, endPoint x: 304, endPoint y: 212, distance: 29.3
click at [302, 212] on span "[FINANCIAL_ID]" at bounding box center [271, 211] width 61 height 9
click at [379, 236] on li "Juridiskā adrese: [STREET_ADDRESS]" at bounding box center [361, 238] width 292 height 13
drag, startPoint x: 242, startPoint y: 211, endPoint x: 334, endPoint y: 212, distance: 91.9
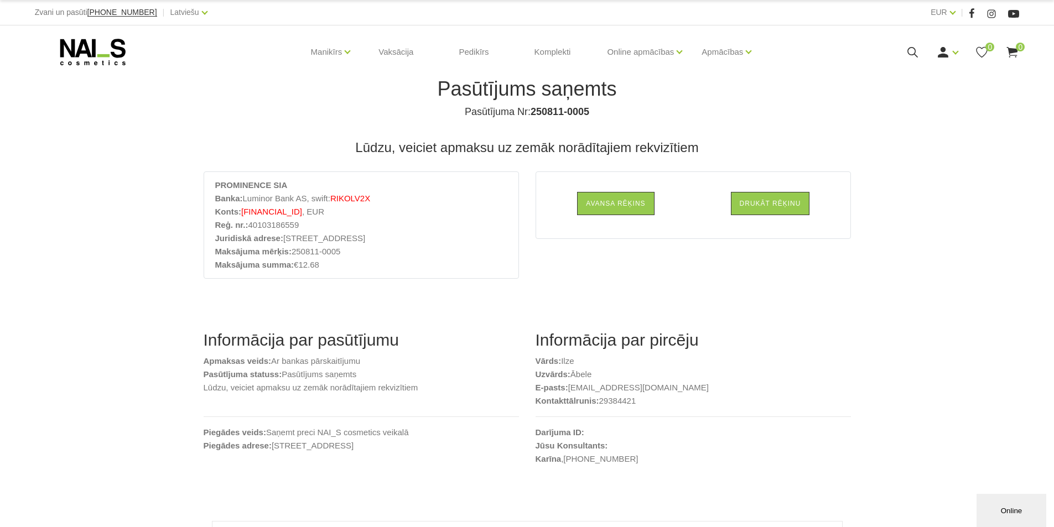
click at [302, 212] on span "[FINANCIAL_ID]" at bounding box center [271, 211] width 61 height 9
copy span "[FINANCIAL_ID]"
